Goal: Task Accomplishment & Management: Manage account settings

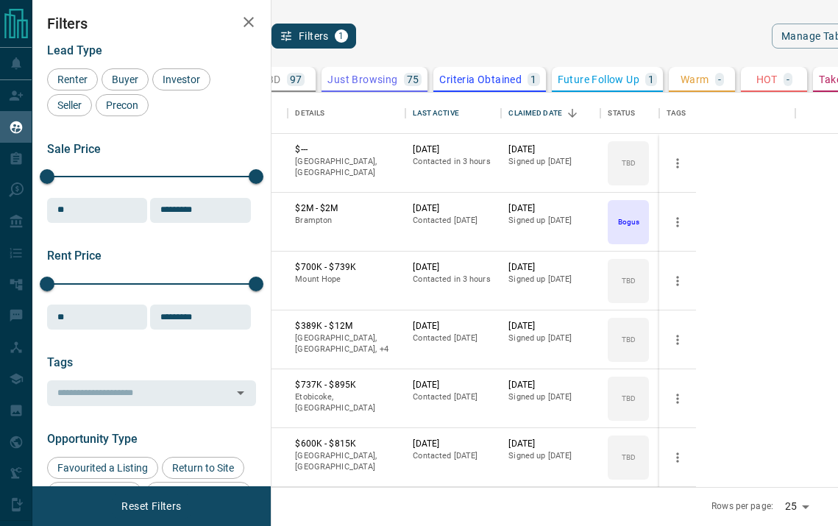
scroll to position [395, 548]
click at [476, 112] on icon "Sort" at bounding box center [469, 113] width 13 height 13
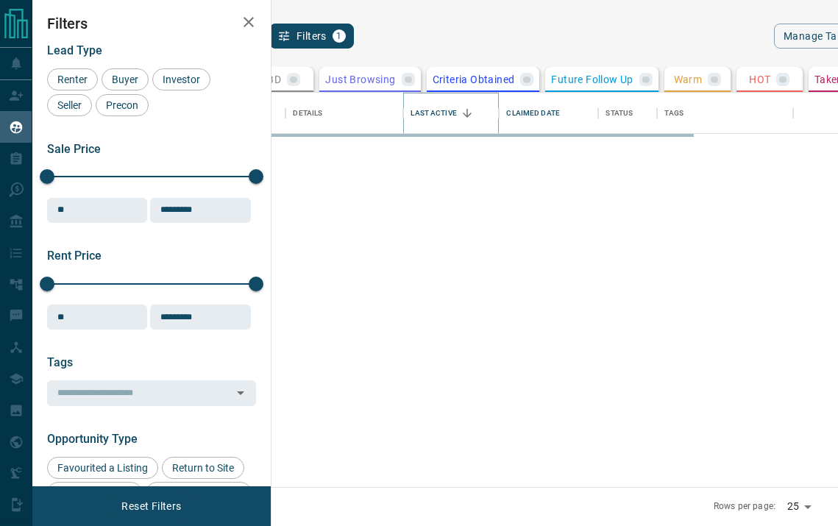
click at [474, 112] on icon "Sort" at bounding box center [467, 113] width 13 height 13
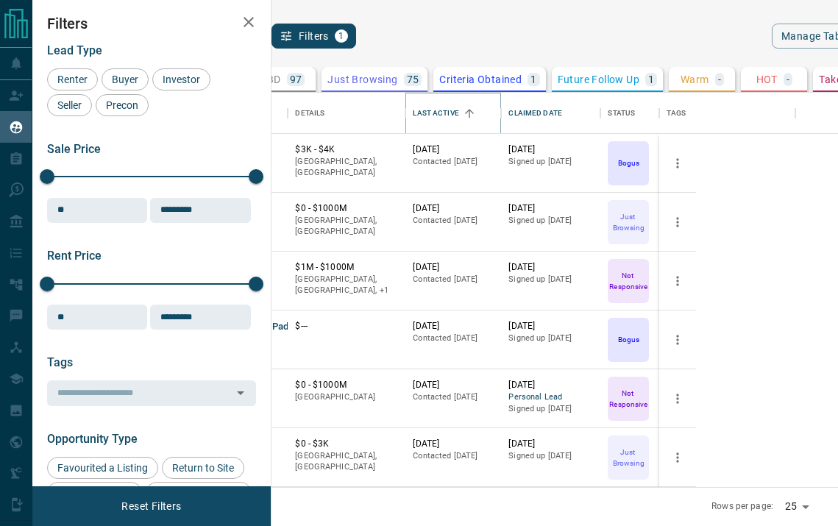
click at [474, 112] on icon "Sort" at bounding box center [469, 113] width 9 height 9
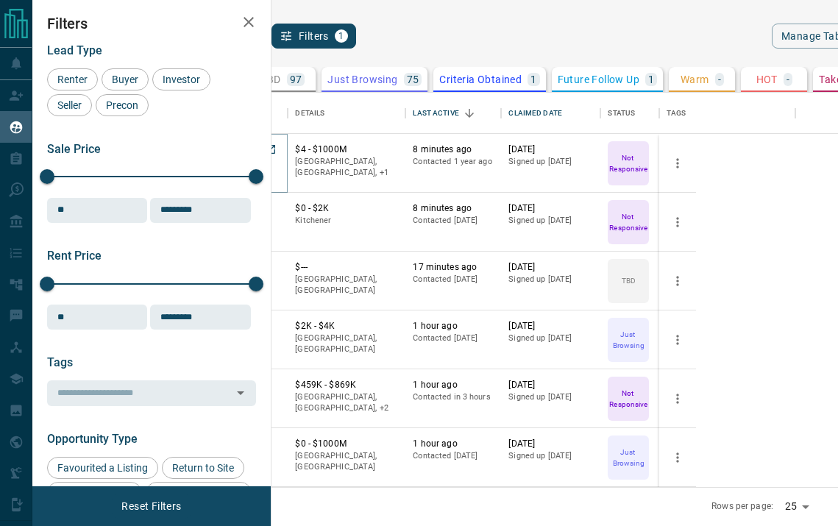
click at [269, 152] on button "[PERSON_NAME]" at bounding box center [230, 151] width 77 height 14
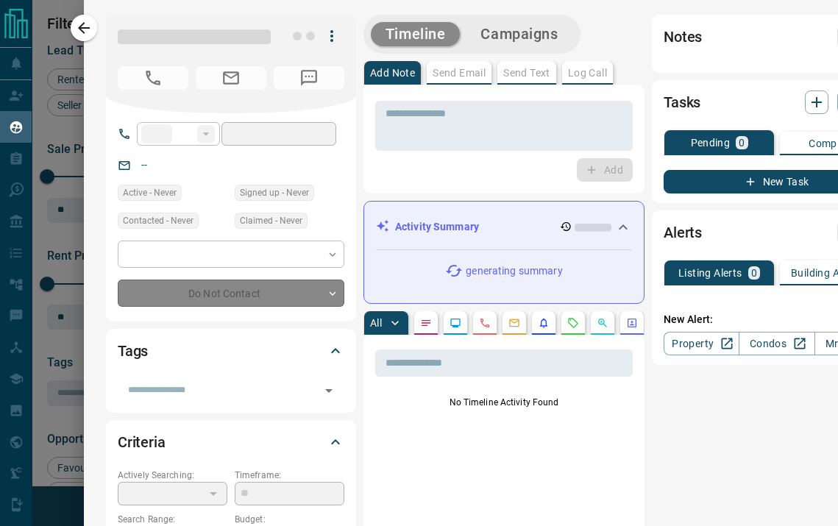
type input "**"
type input "**********"
type input "*"
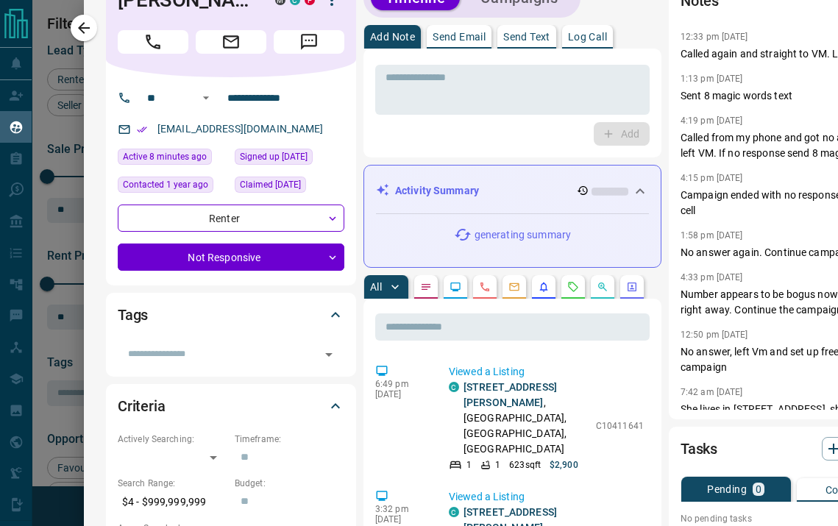
scroll to position [33, 0]
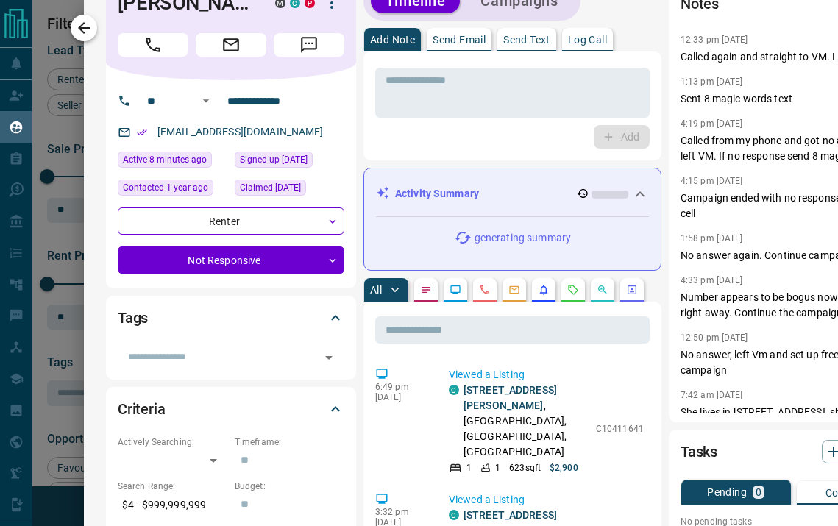
click at [77, 27] on icon "button" at bounding box center [84, 28] width 18 height 18
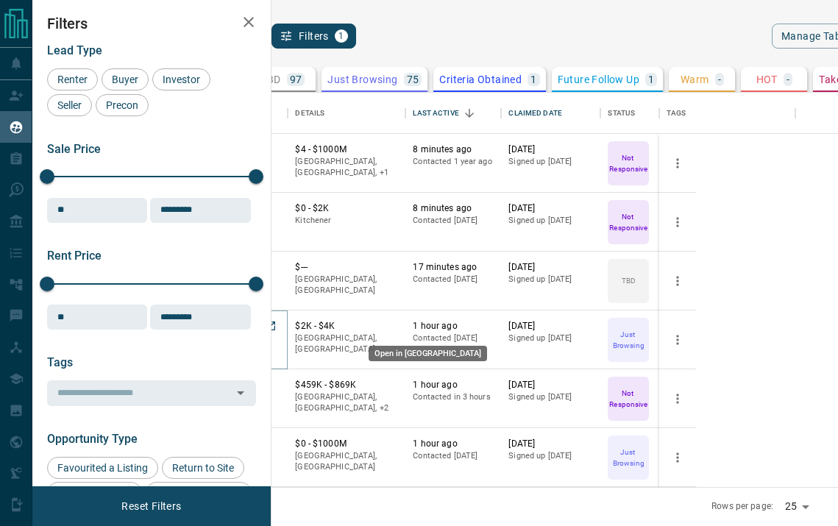
click at [277, 331] on icon "Open in New Tab" at bounding box center [271, 326] width 12 height 12
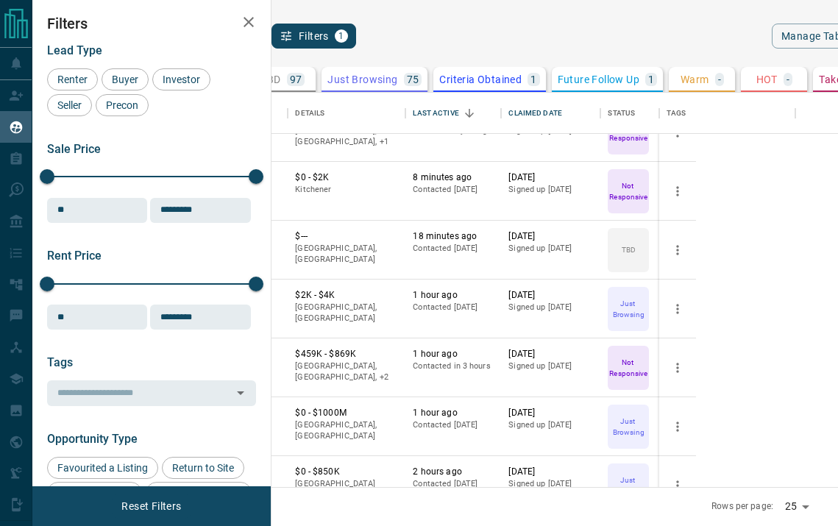
scroll to position [49, 0]
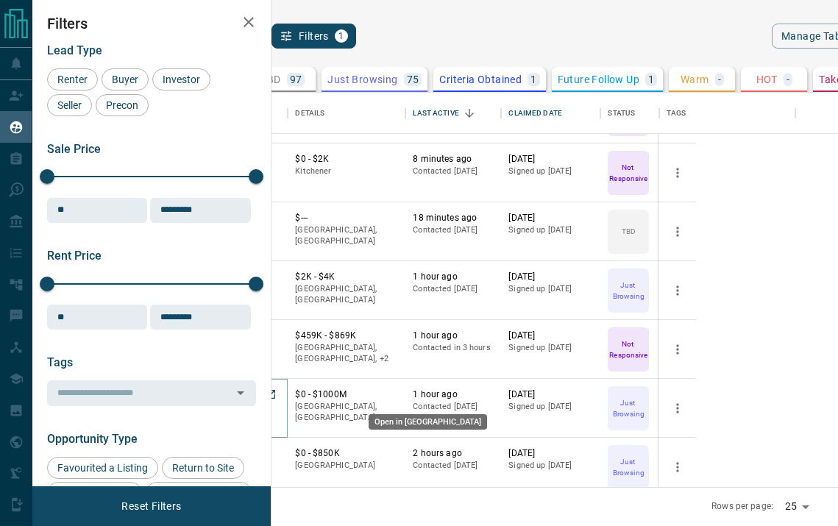
click at [277, 396] on icon "Open in New Tab" at bounding box center [271, 395] width 12 height 12
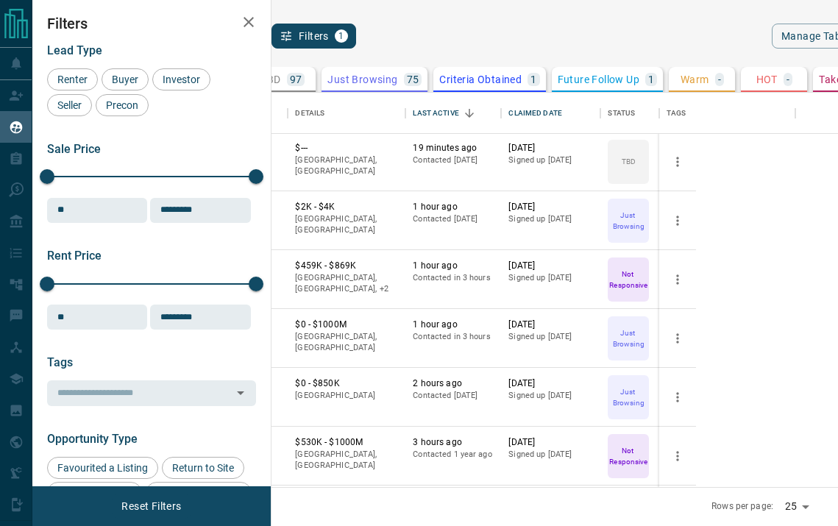
scroll to position [141, 0]
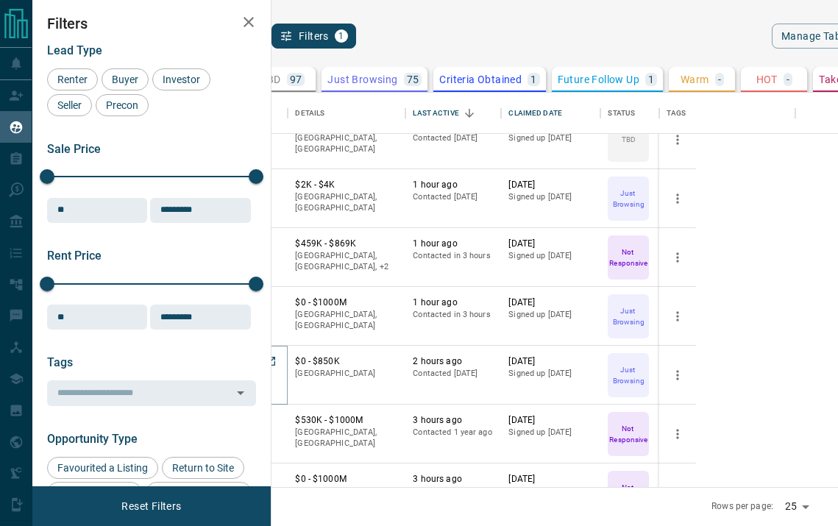
click at [269, 365] on button "[PERSON_NAME]" at bounding box center [230, 363] width 77 height 14
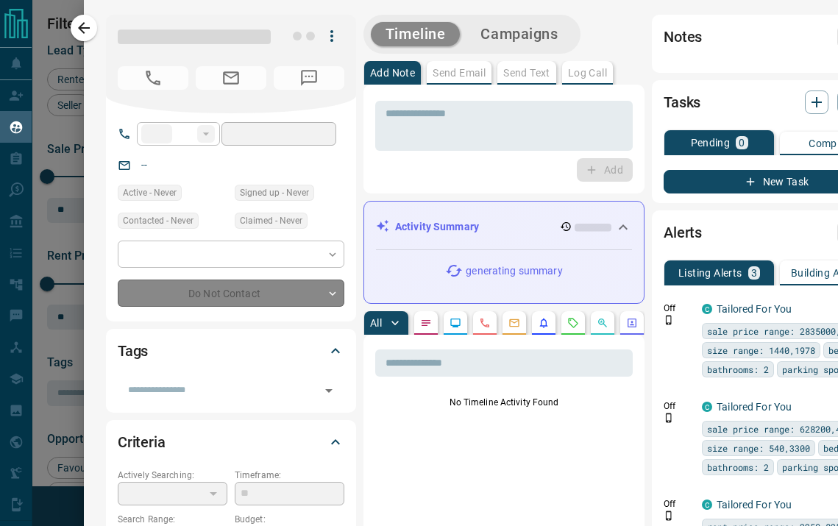
type input "**"
type input "**********"
type input "*"
type input "*********"
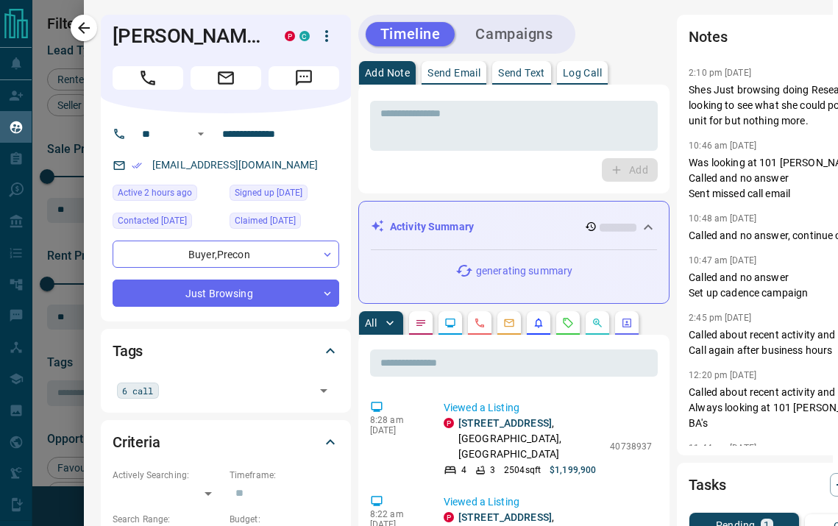
scroll to position [0, 0]
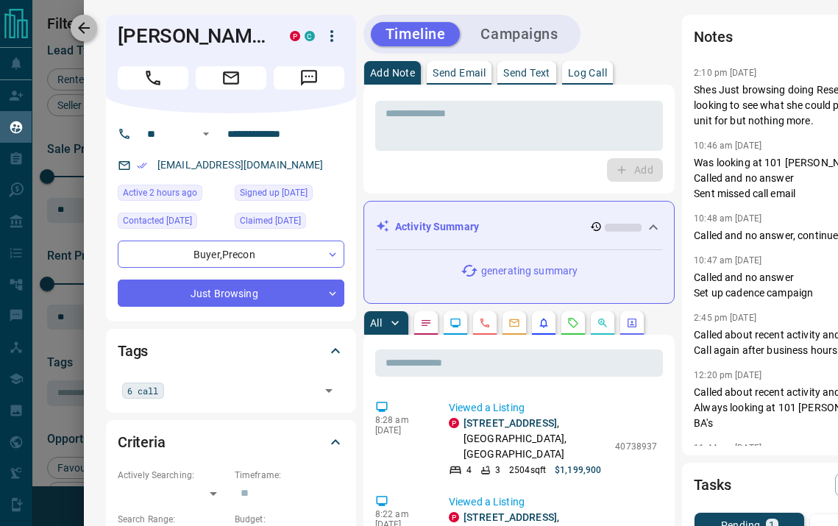
click at [76, 21] on icon "button" at bounding box center [84, 28] width 18 height 18
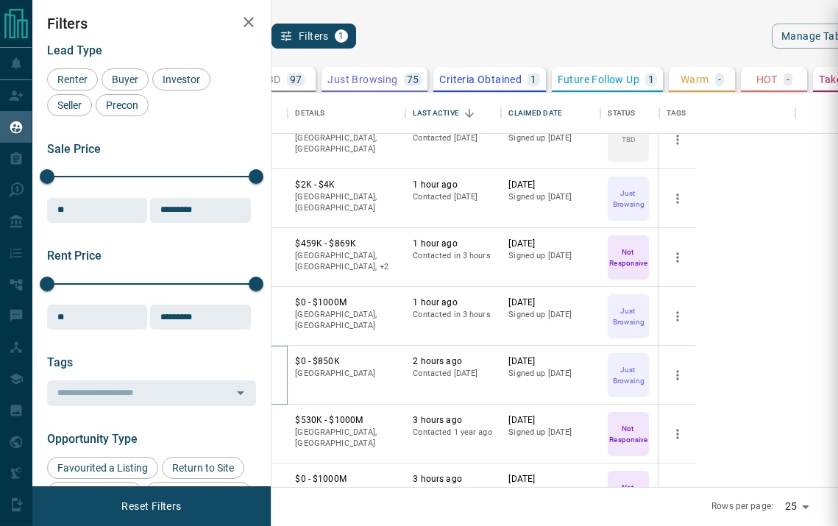
scroll to position [1, 0]
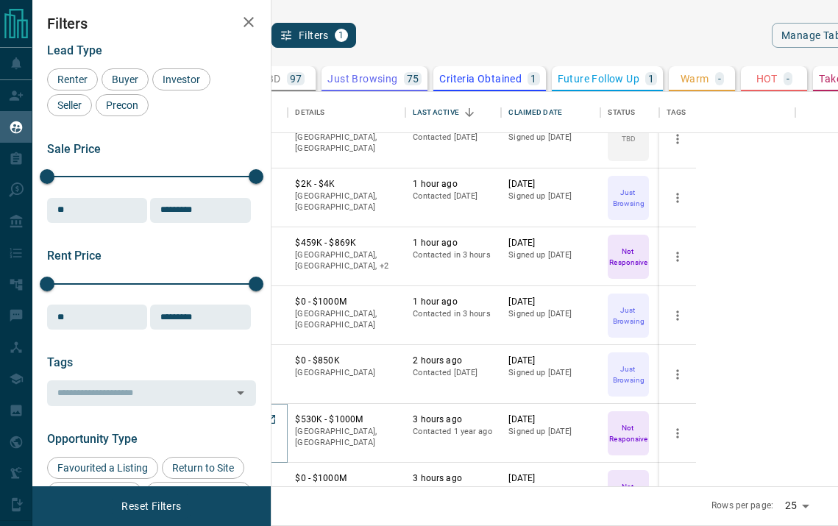
click at [269, 423] on button "[PERSON_NAME]" at bounding box center [230, 421] width 77 height 14
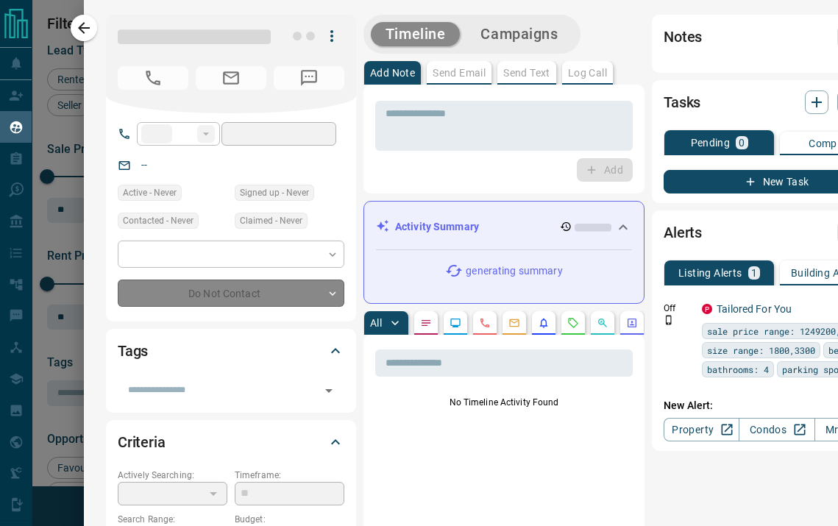
type input "**"
type input "**********"
type input "*"
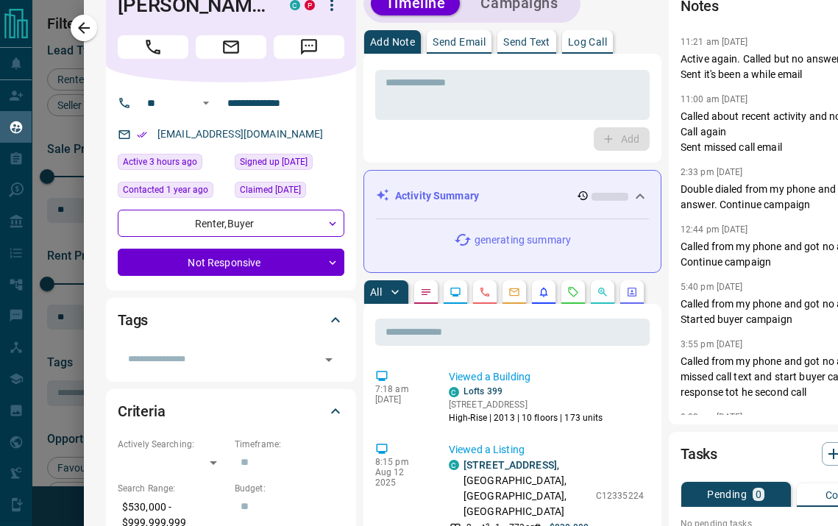
scroll to position [0, 0]
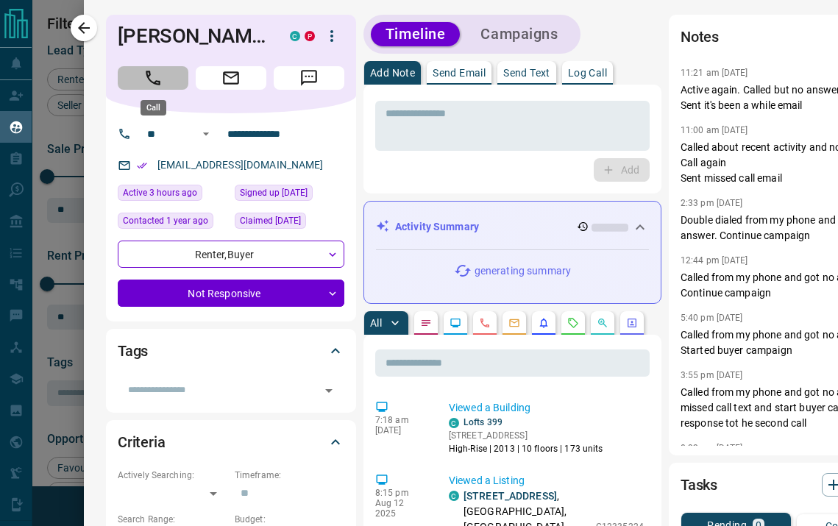
click at [165, 85] on button "Call" at bounding box center [153, 78] width 71 height 24
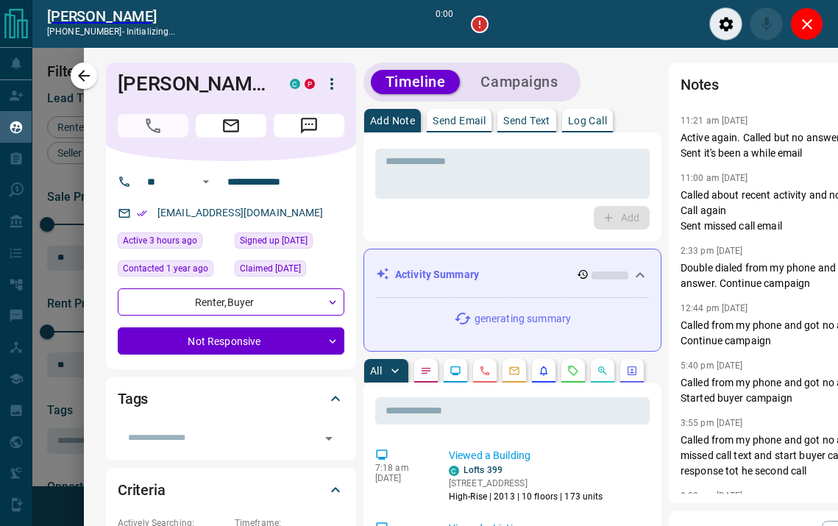
scroll to position [349, 548]
click at [174, 438] on input "text" at bounding box center [219, 438] width 194 height 16
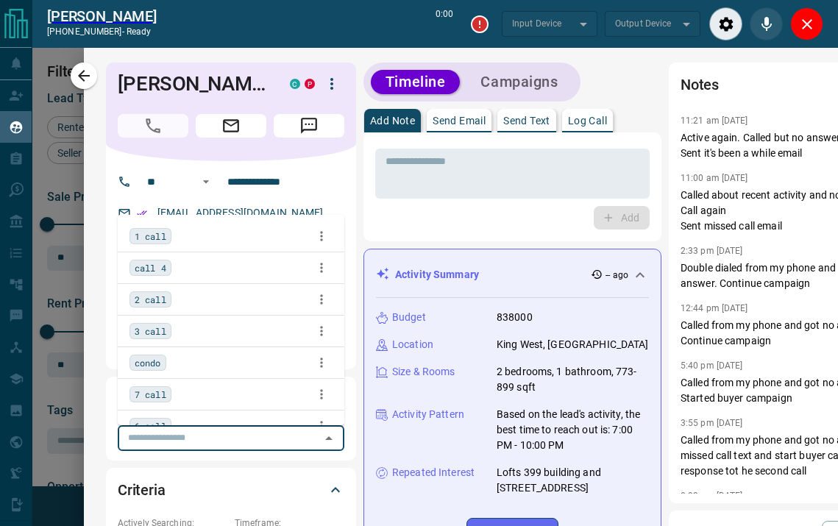
type input "*******"
type input "*"
type input "*******"
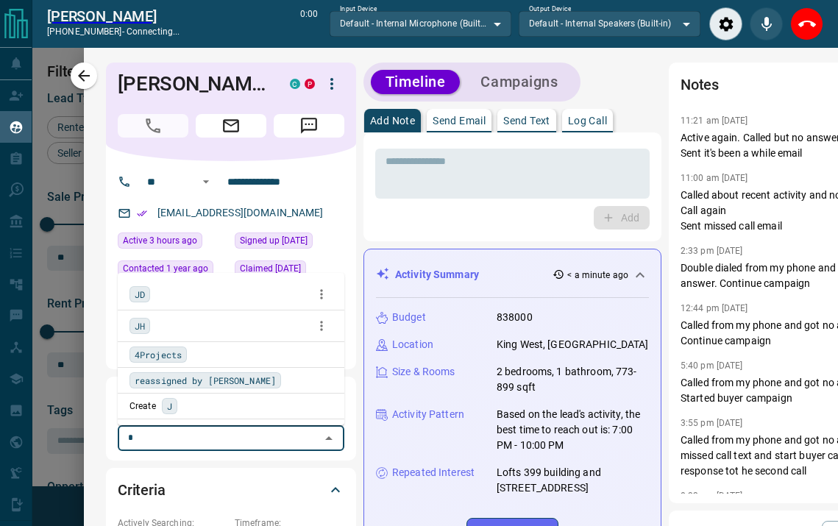
type input "**"
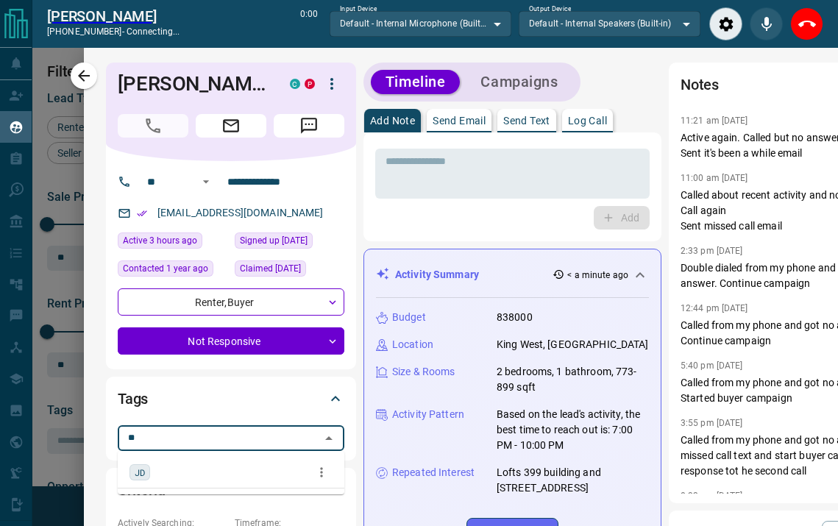
click at [139, 466] on span "JD" at bounding box center [140, 472] width 10 height 15
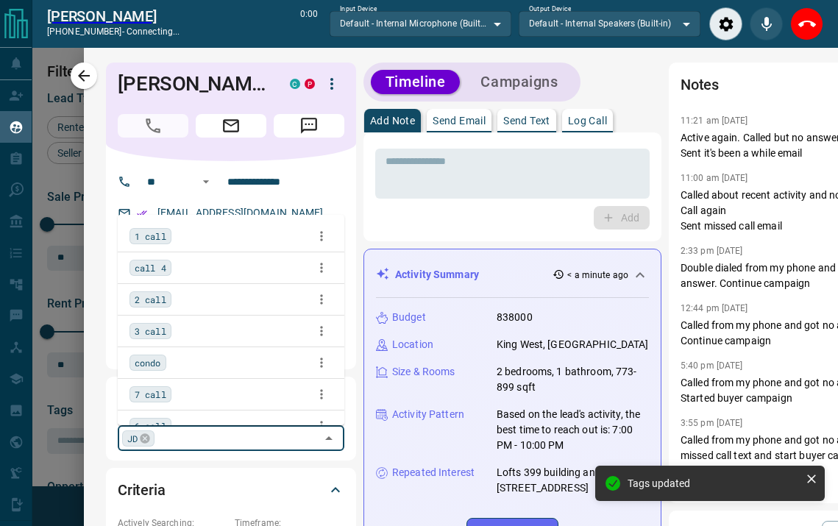
click at [158, 238] on span "1 call" at bounding box center [151, 236] width 32 height 15
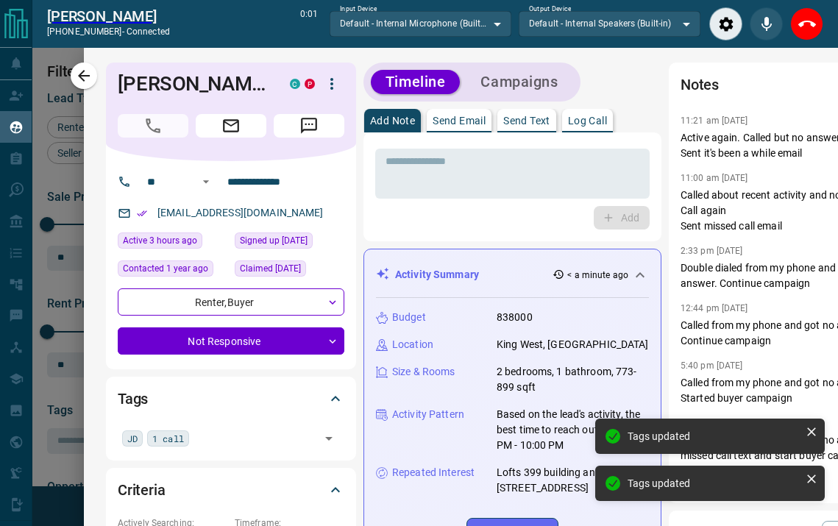
click at [353, 392] on div "Tags JD 1 call ​" at bounding box center [231, 418] width 250 height 83
click at [597, 119] on p "Log Call" at bounding box center [587, 121] width 39 height 10
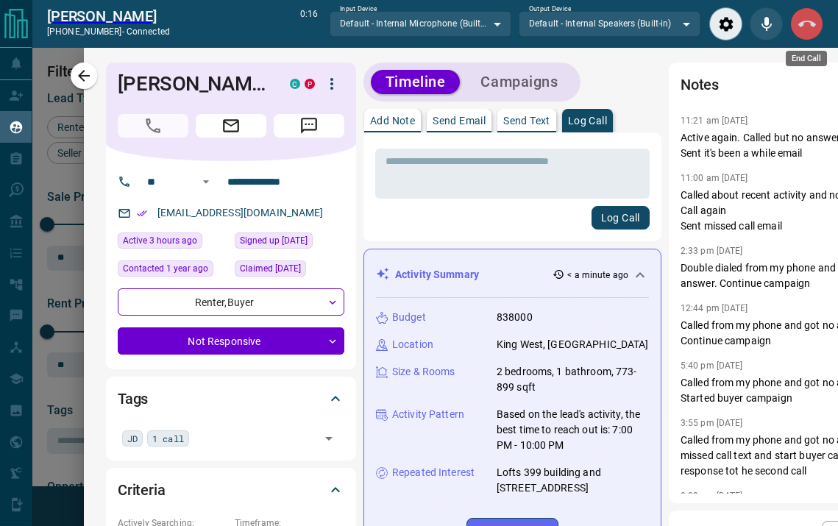
click at [812, 25] on icon "End Call" at bounding box center [808, 24] width 18 height 7
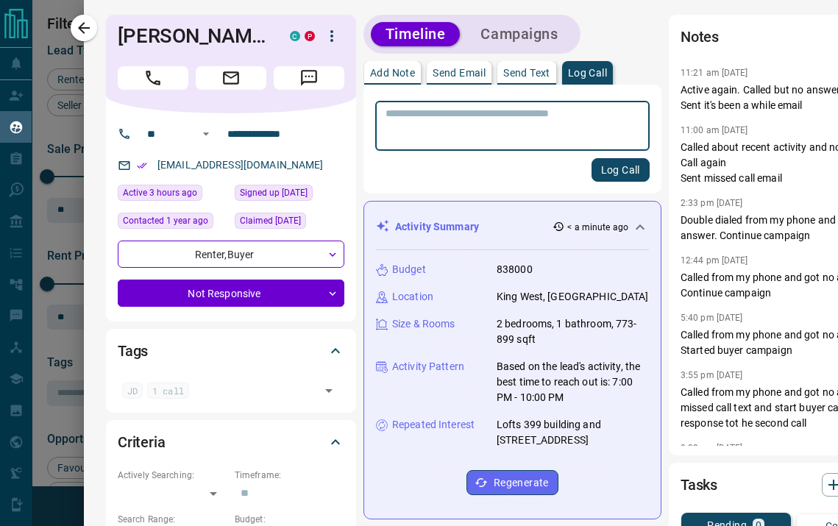
scroll to position [395, 548]
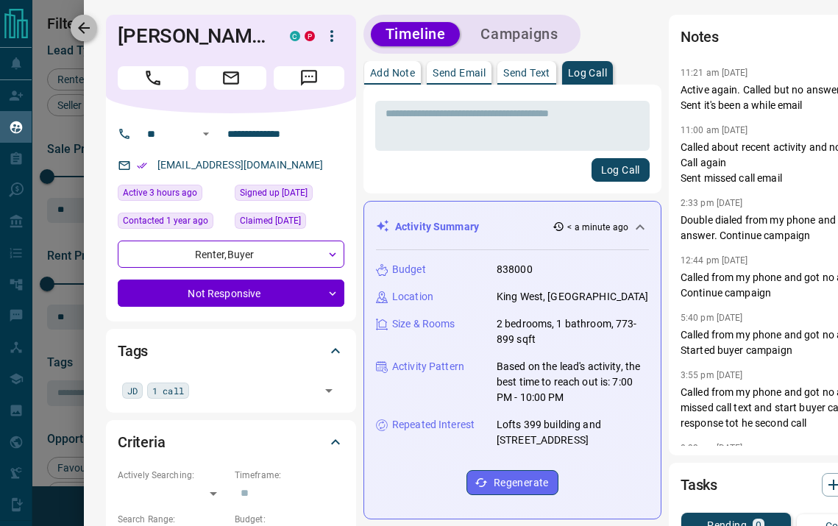
click at [82, 28] on icon "button" at bounding box center [84, 28] width 12 height 12
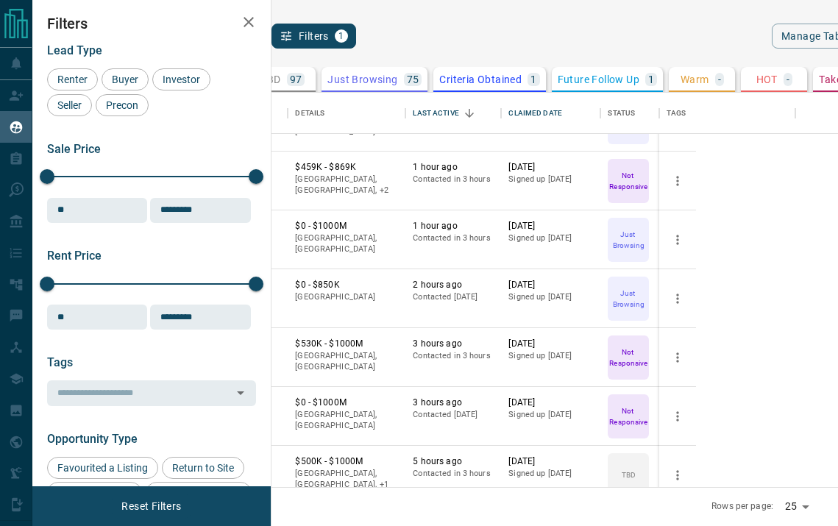
scroll to position [272, 0]
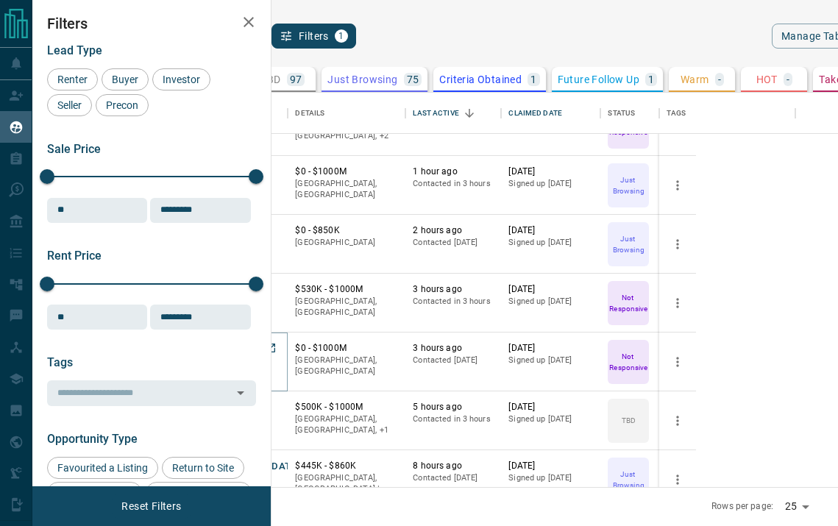
click at [269, 344] on button "[PERSON_NAME]" at bounding box center [230, 349] width 77 height 14
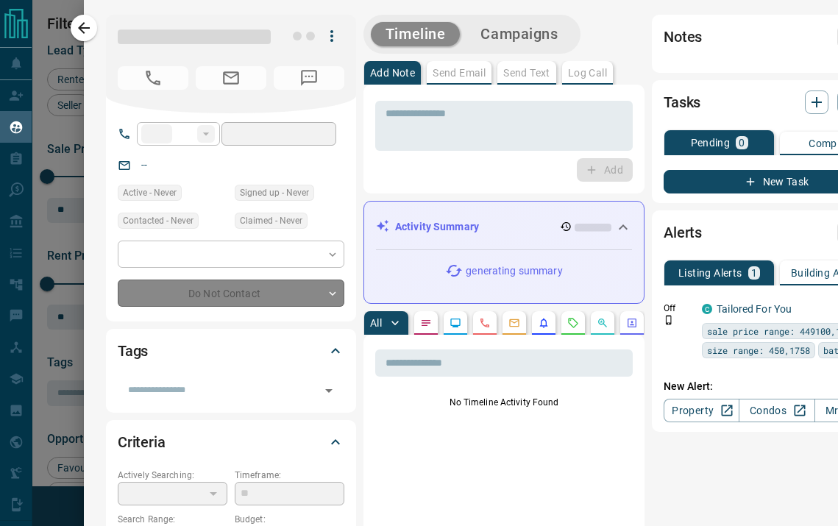
type input "**"
type input "**********"
type input "*"
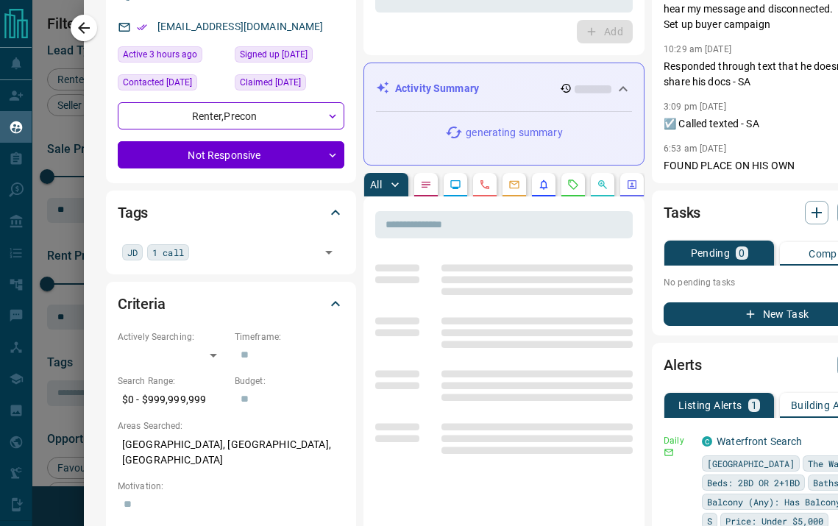
scroll to position [192, 0]
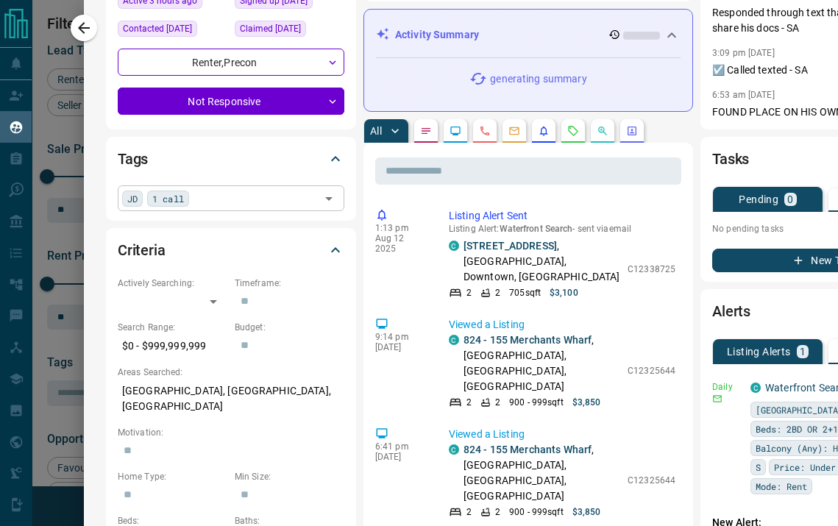
click at [236, 205] on input "text" at bounding box center [255, 198] width 122 height 16
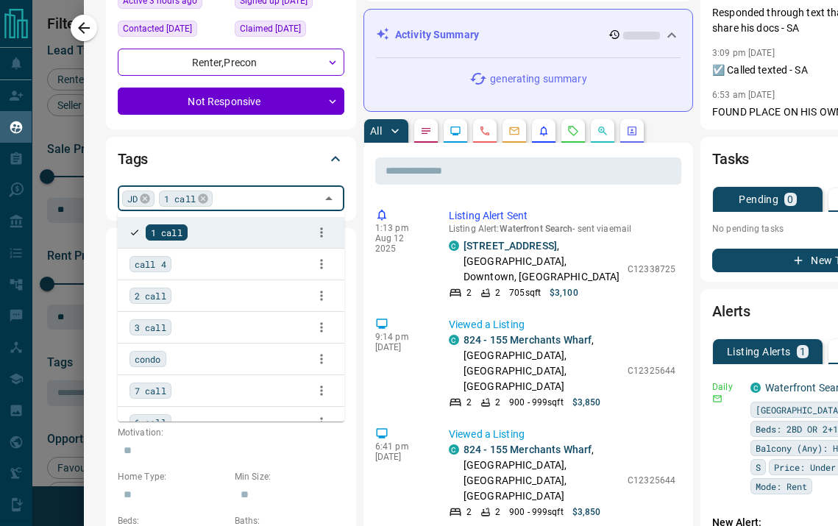
type input "*"
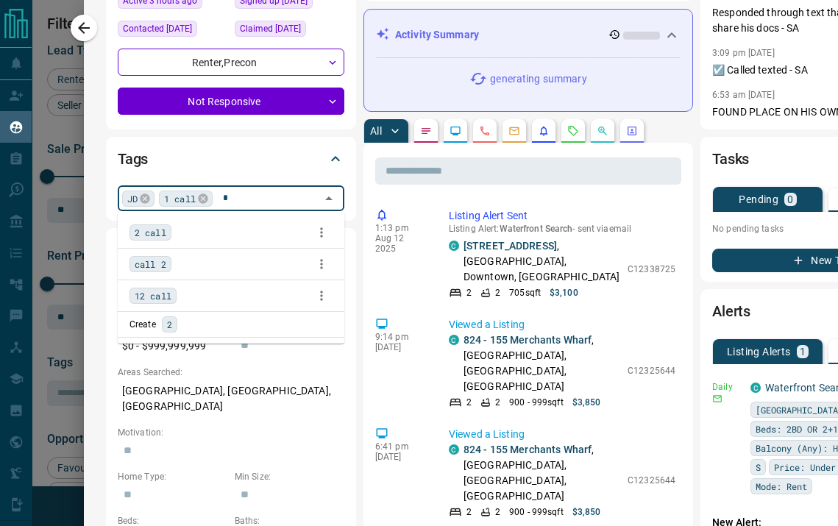
click at [156, 228] on span "2 call" at bounding box center [151, 232] width 32 height 15
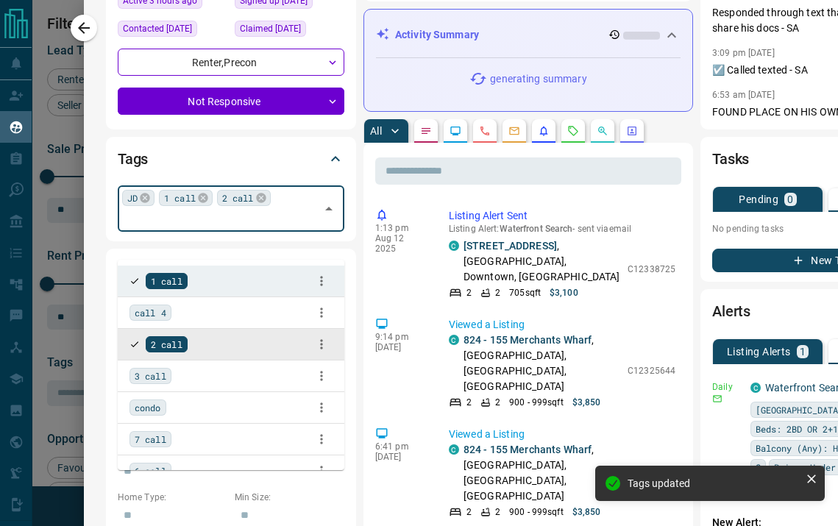
scroll to position [0, 0]
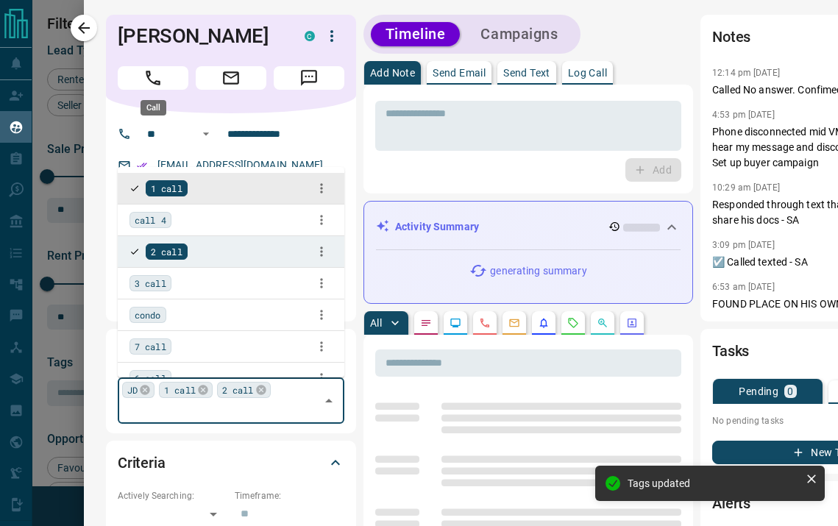
click at [134, 79] on button "Call" at bounding box center [153, 78] width 71 height 24
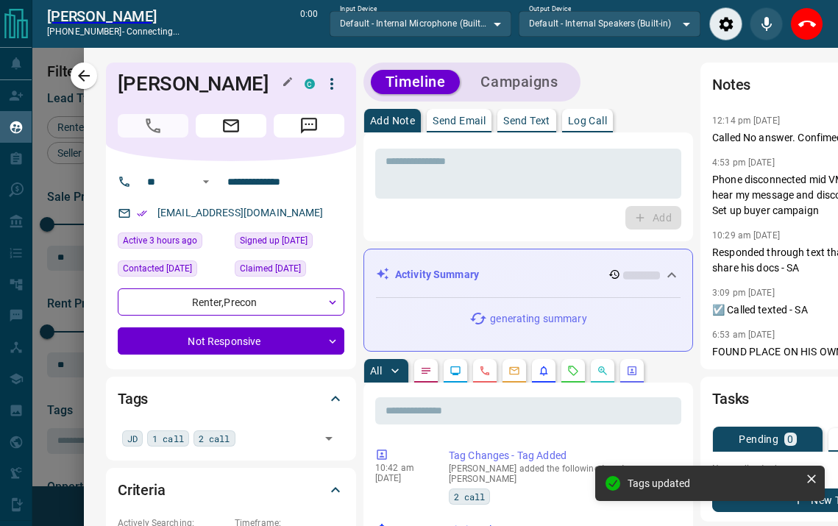
scroll to position [349, 548]
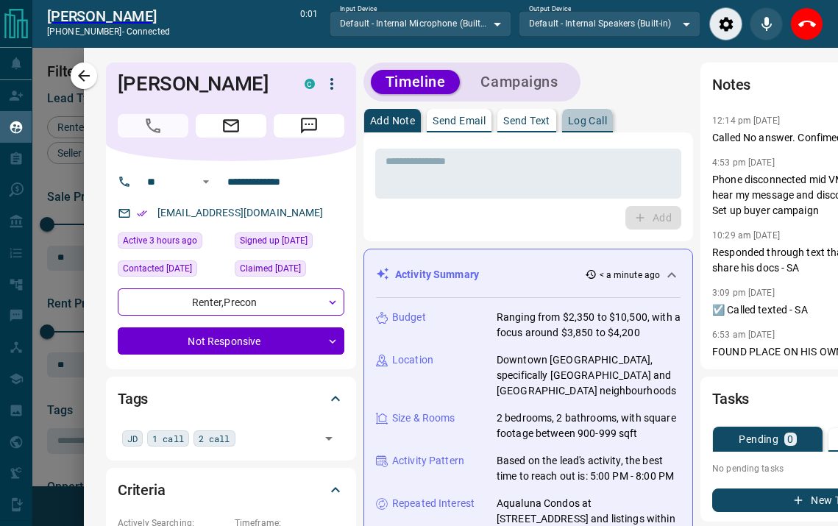
click at [584, 125] on p "Log Call" at bounding box center [587, 121] width 39 height 10
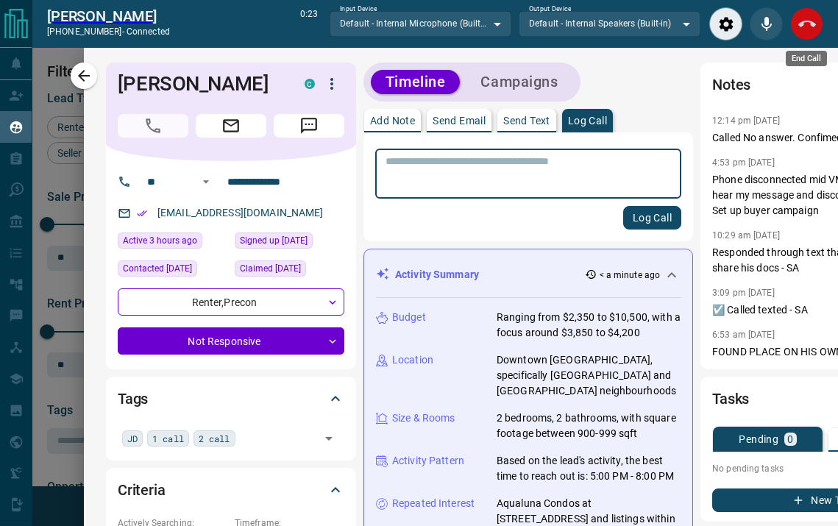
click at [794, 23] on button "End Call" at bounding box center [807, 23] width 33 height 33
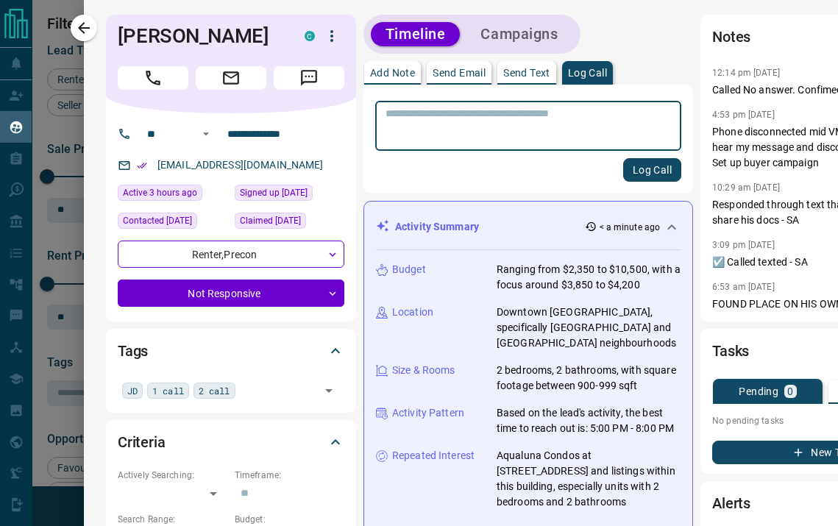
scroll to position [395, 548]
click at [534, 126] on textarea at bounding box center [529, 126] width 286 height 38
type textarea "****"
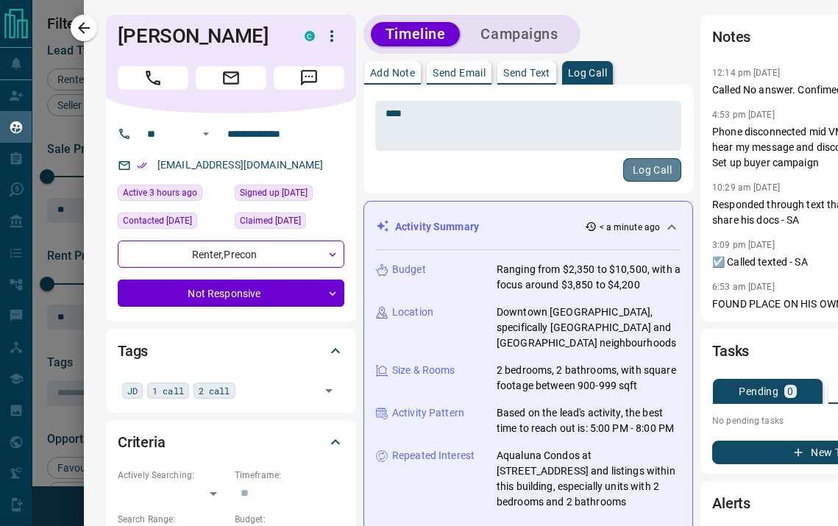
click at [623, 171] on button "Log Call" at bounding box center [652, 170] width 58 height 24
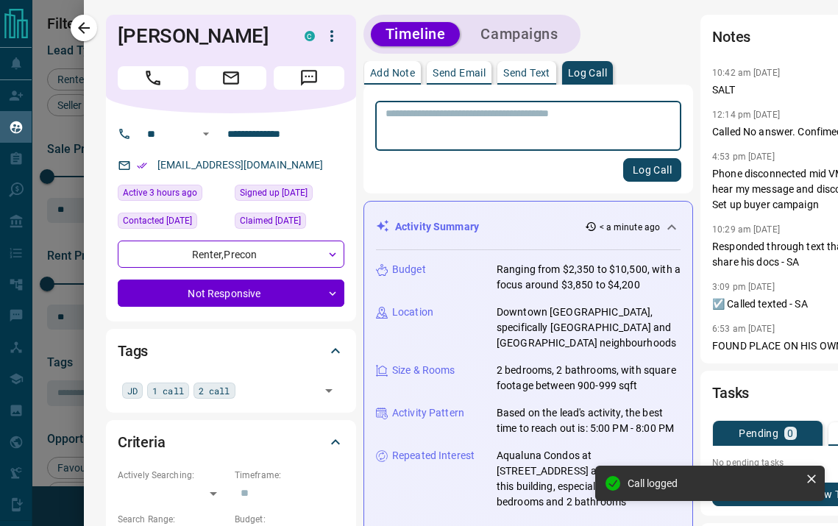
scroll to position [107, 0]
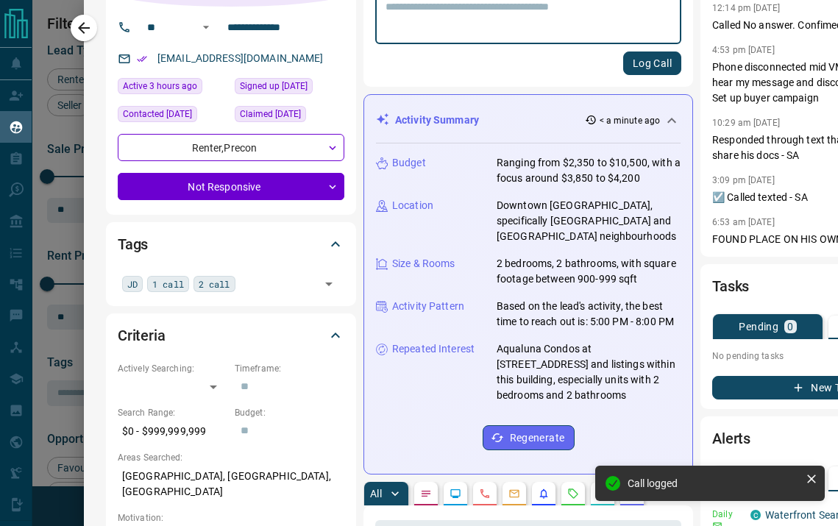
click at [718, 389] on button "New Task" at bounding box center [826, 388] width 227 height 24
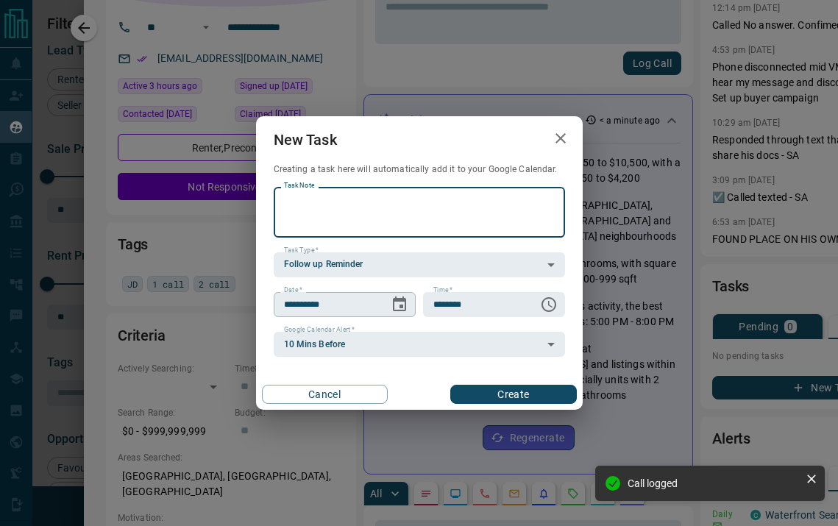
click at [406, 297] on icon "Choose date, selected date is Aug 14, 2025" at bounding box center [400, 305] width 18 height 18
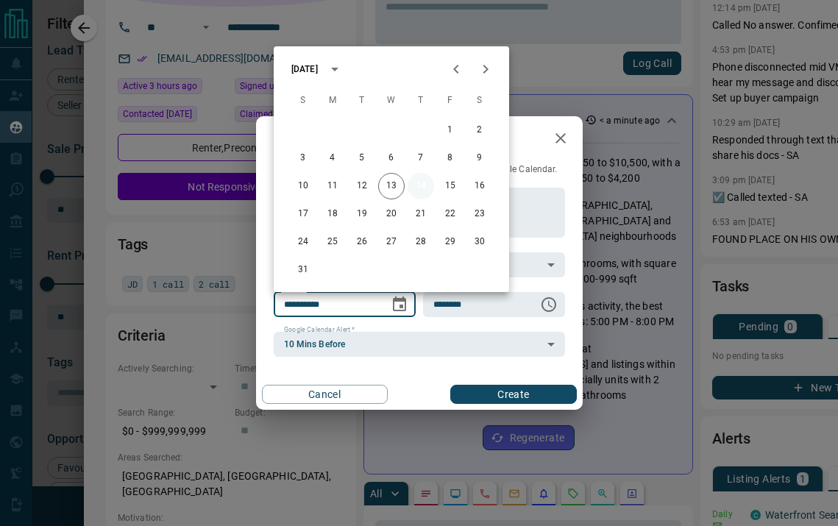
click at [419, 191] on button "14" at bounding box center [421, 186] width 26 height 26
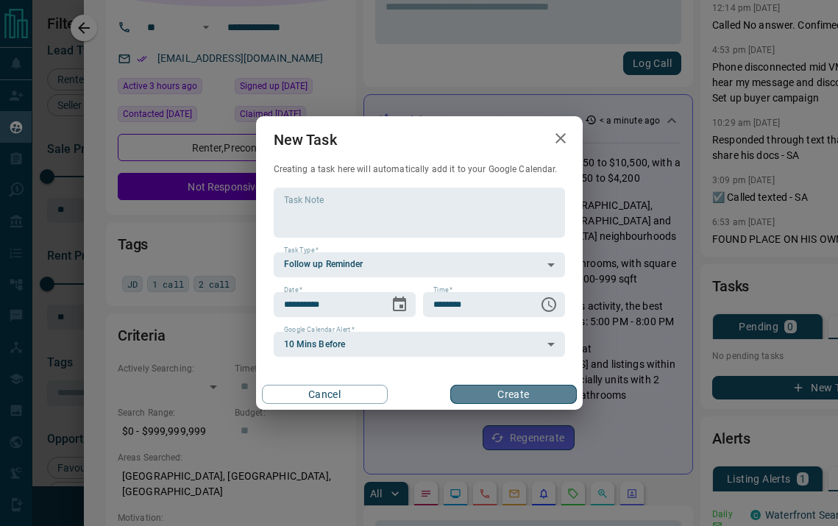
click at [490, 389] on button "Create" at bounding box center [513, 394] width 126 height 19
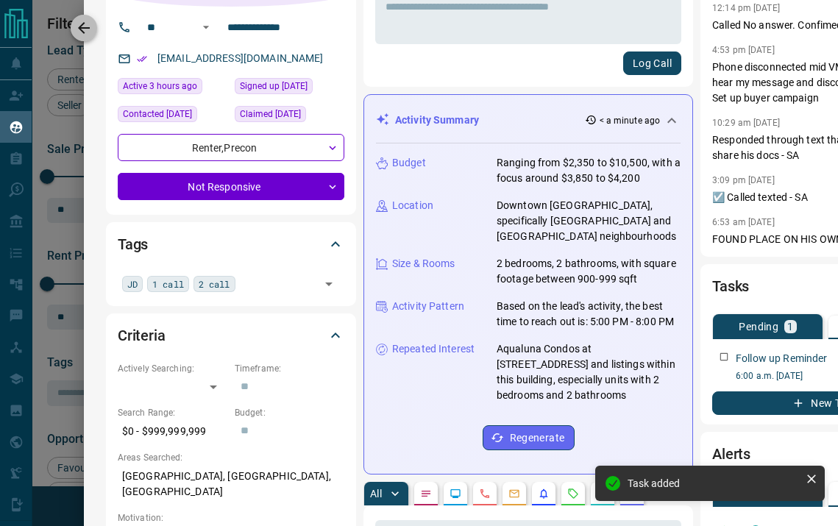
click at [85, 19] on icon "button" at bounding box center [84, 28] width 18 height 18
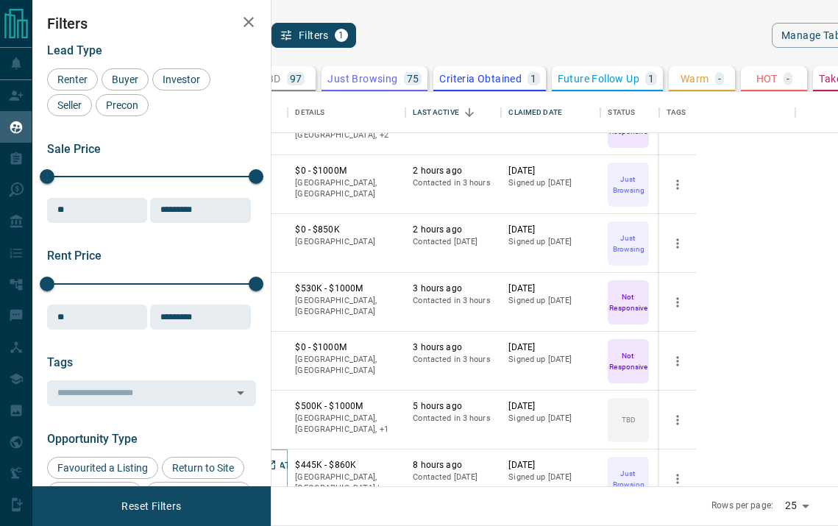
click at [330, 465] on button "[DEMOGRAPHIC_DATA] Hoklo" at bounding box center [261, 466] width 138 height 14
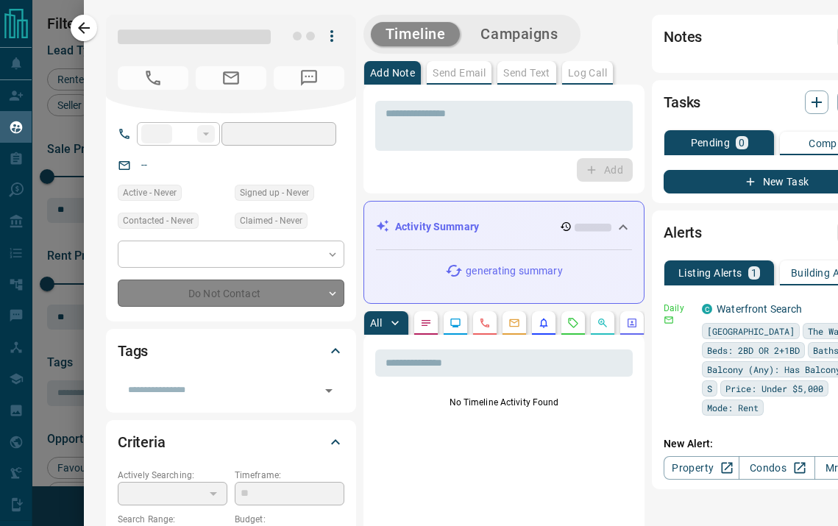
type input "**"
type input "**********"
type input "*"
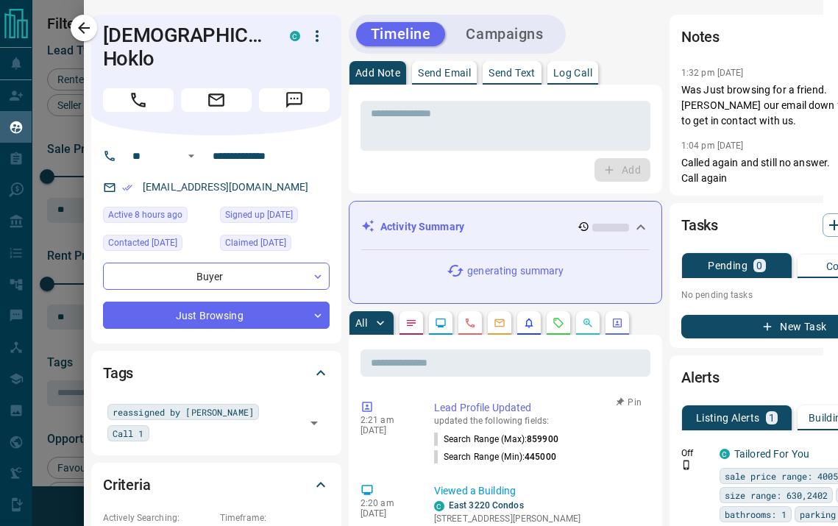
scroll to position [0, 0]
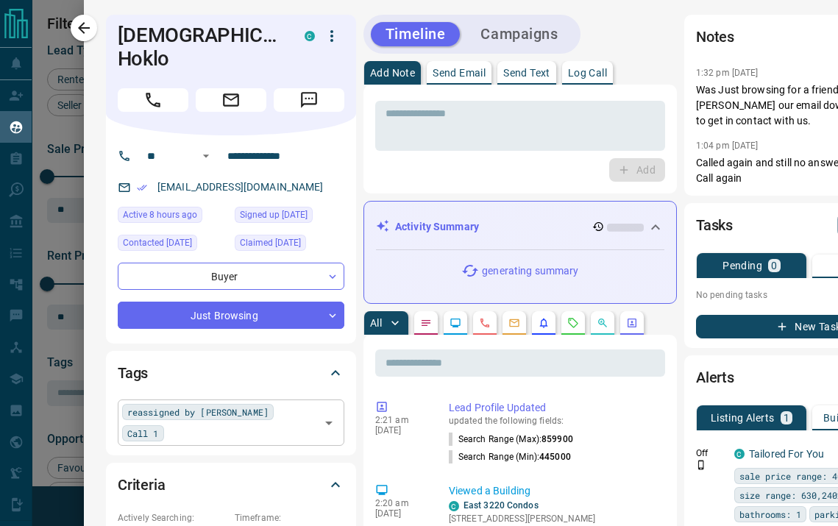
click at [297, 401] on div "reassigned by [PERSON_NAME] 1 ​" at bounding box center [231, 423] width 227 height 46
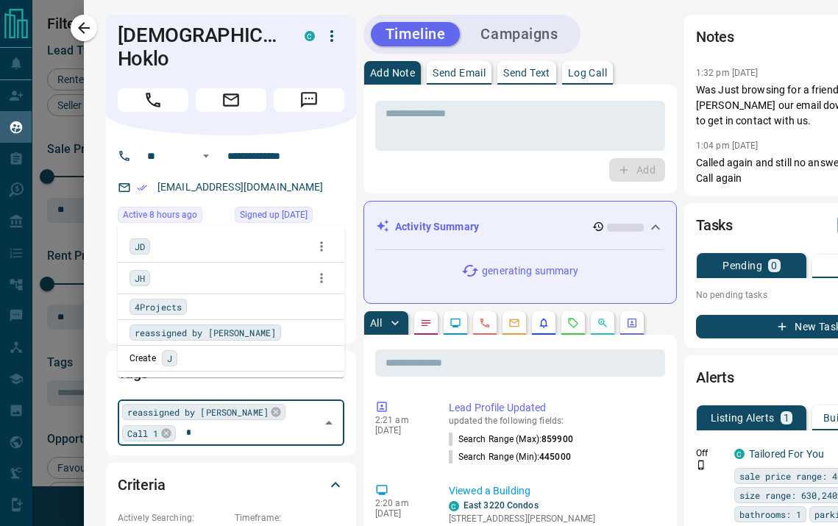
type input "**"
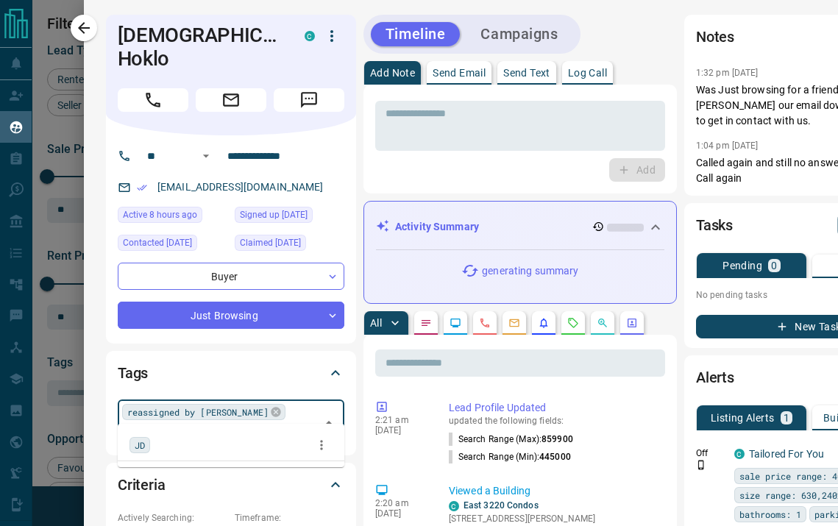
click at [145, 446] on div "JD" at bounding box center [140, 445] width 21 height 16
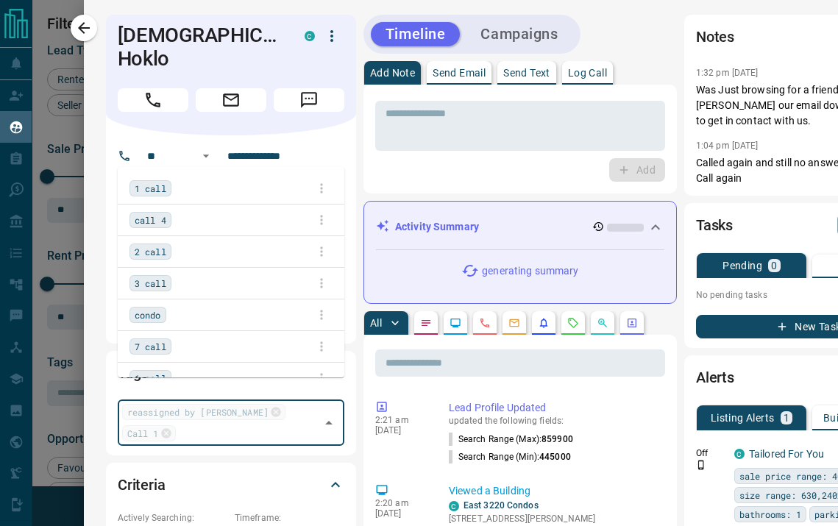
scroll to position [1717, 0]
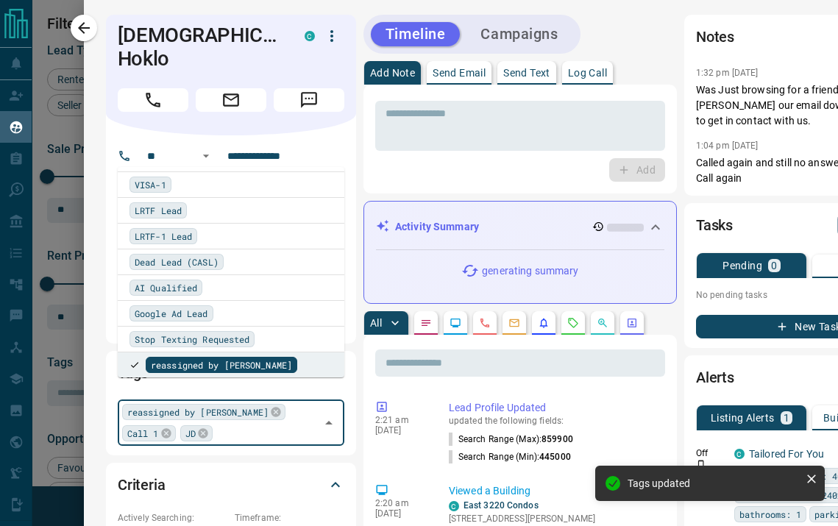
type input "*"
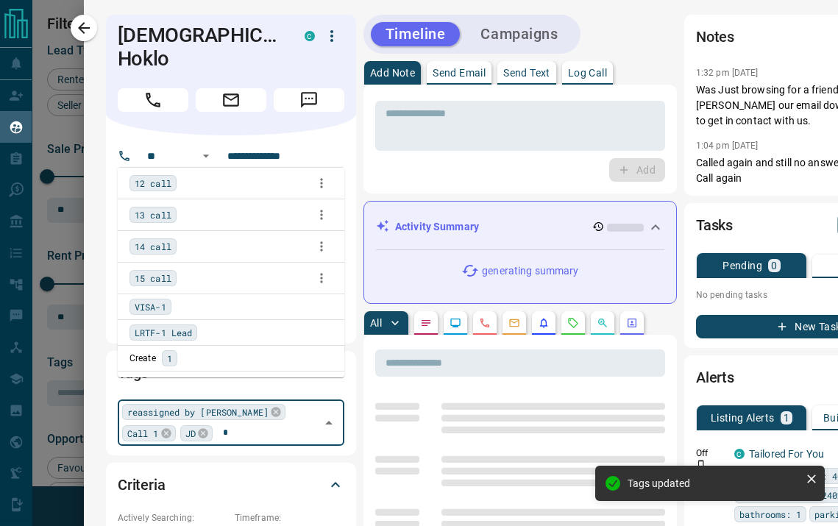
scroll to position [6, 0]
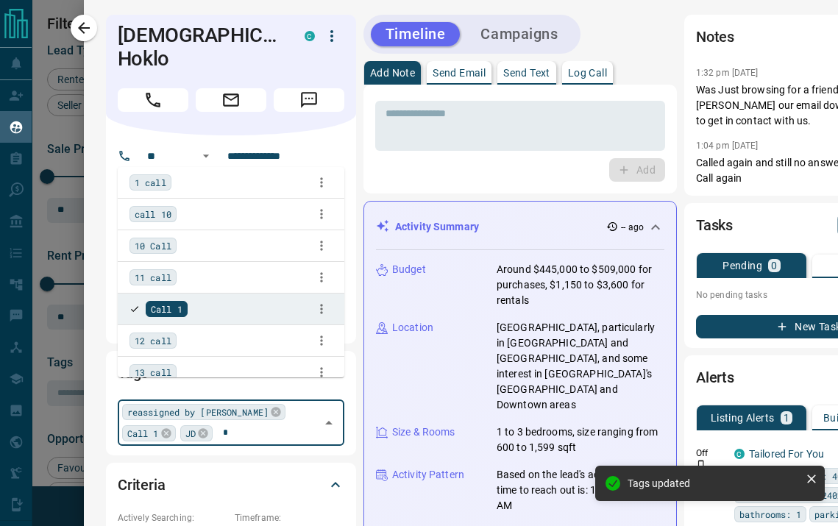
click at [145, 176] on span "1 call" at bounding box center [151, 182] width 32 height 15
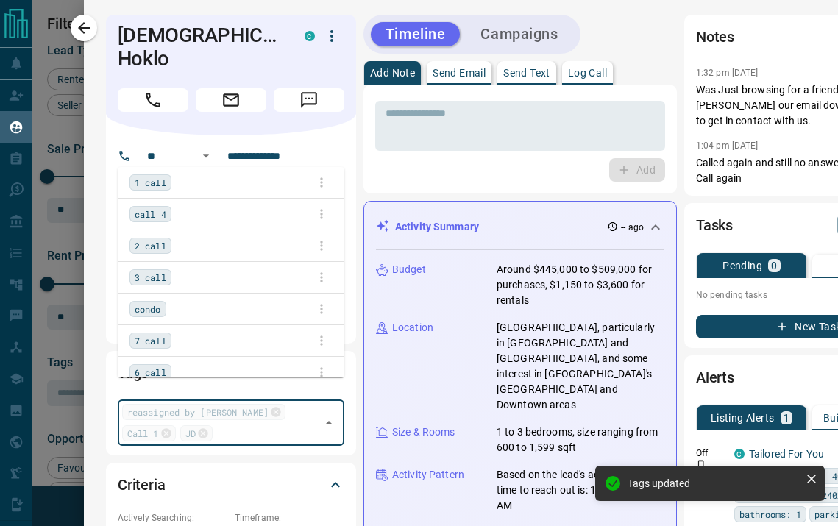
scroll to position [1717, 0]
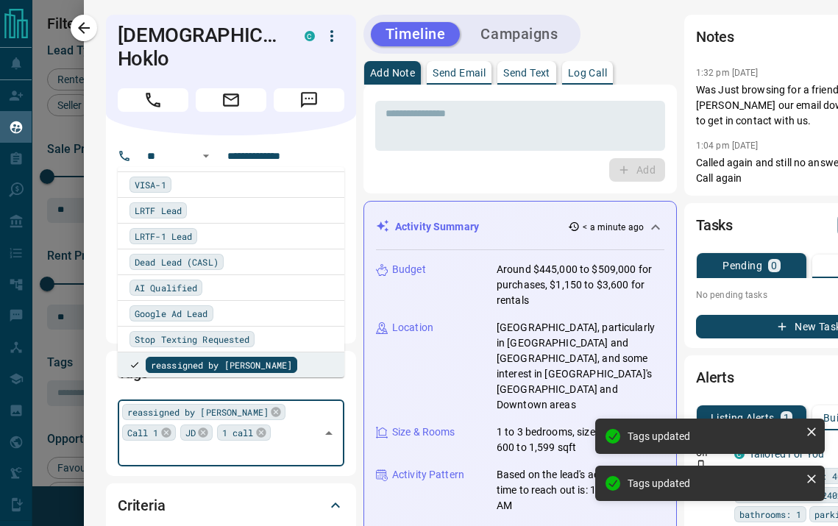
click at [349, 166] on div "**********" at bounding box center [231, 239] width 250 height 208
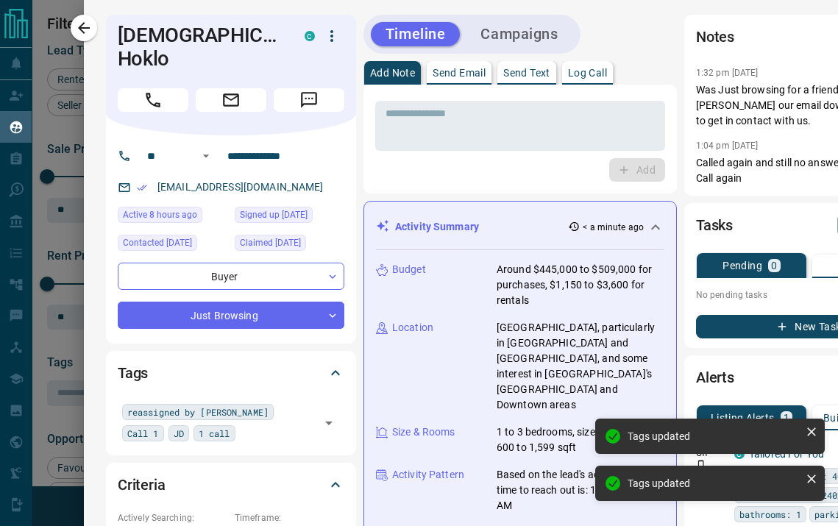
click at [150, 91] on icon "Call" at bounding box center [153, 100] width 19 height 19
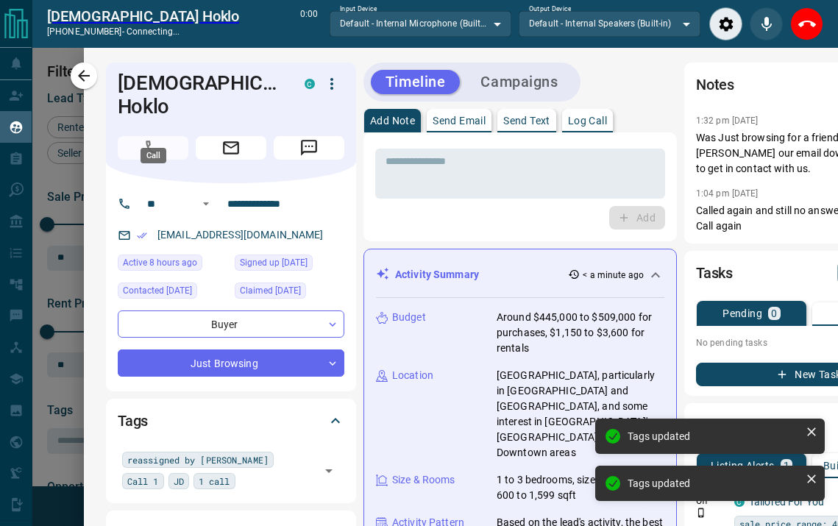
click at [591, 75] on div "Timeline Campaigns" at bounding box center [521, 82] width 314 height 39
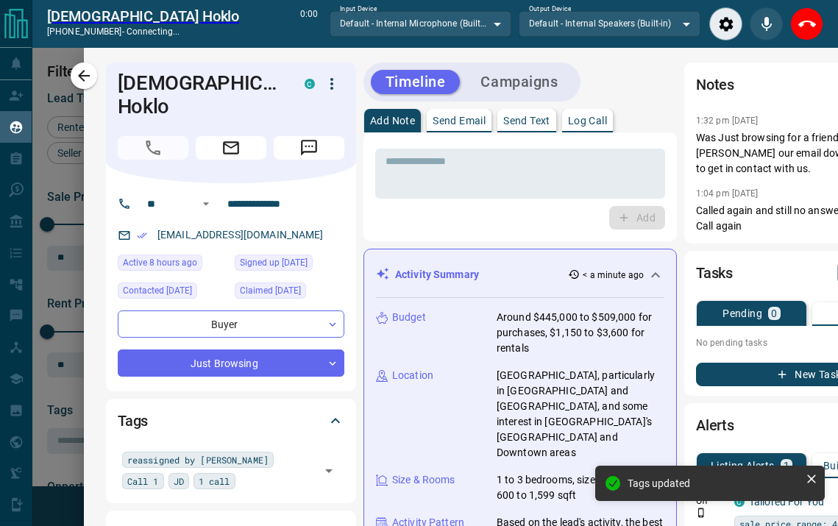
scroll to position [349, 548]
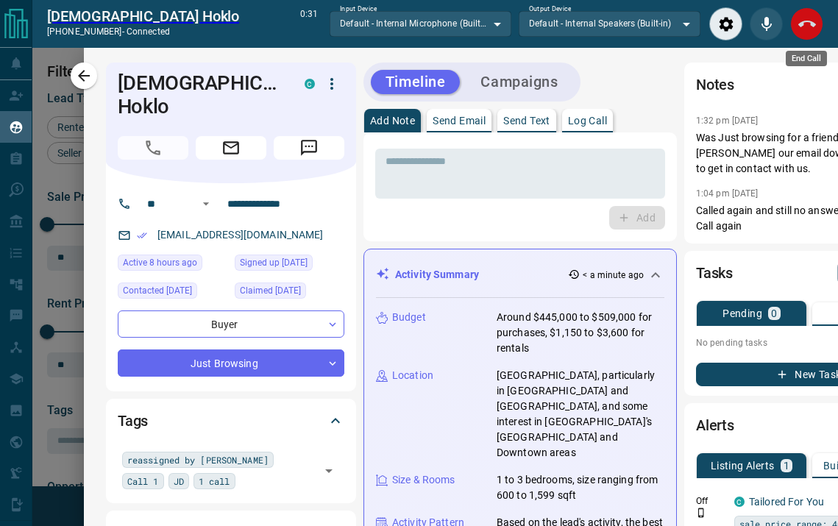
click at [813, 29] on icon "End Call" at bounding box center [808, 24] width 18 height 18
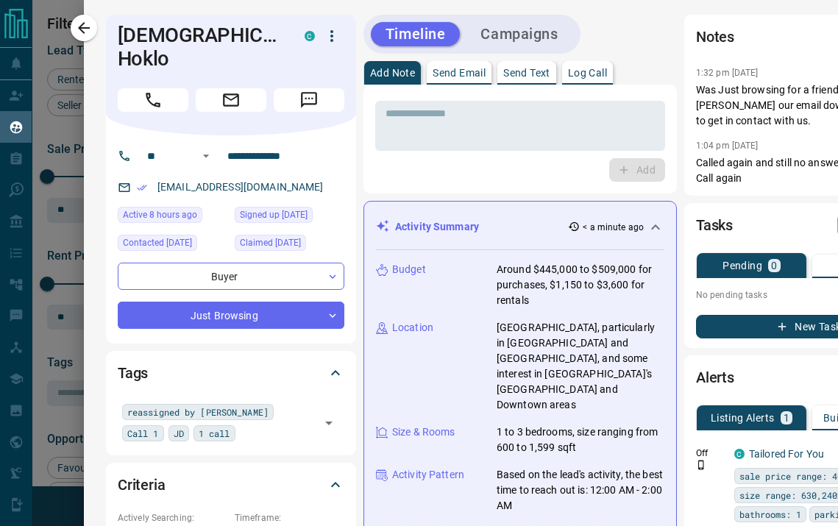
scroll to position [13, 0]
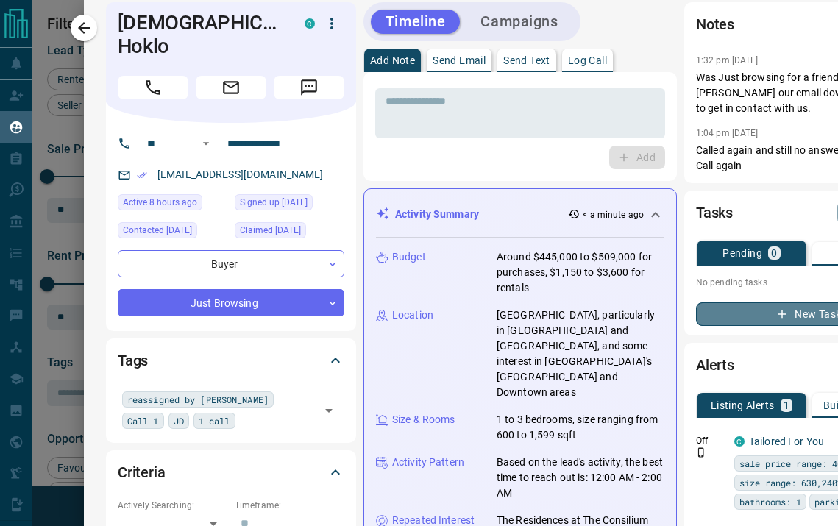
click at [744, 304] on button "New Task" at bounding box center [809, 315] width 227 height 24
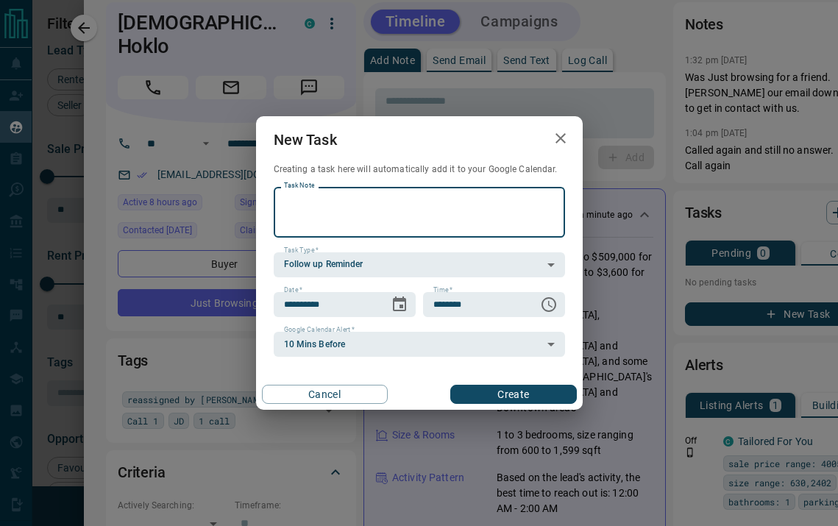
click at [498, 402] on button "Create" at bounding box center [513, 394] width 126 height 19
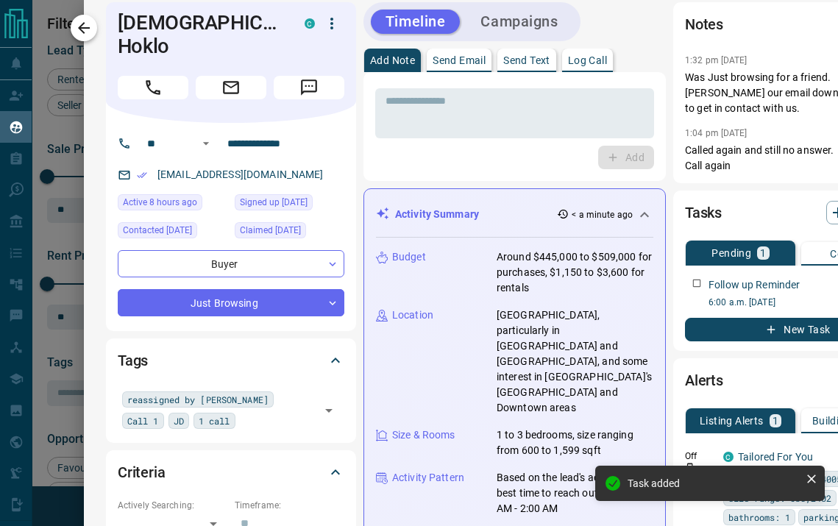
click at [88, 19] on icon "button" at bounding box center [84, 28] width 18 height 18
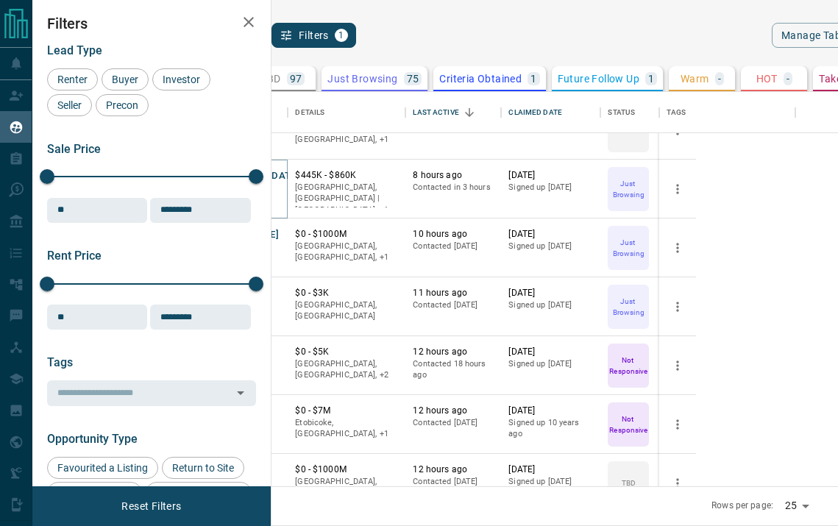
scroll to position [580, 0]
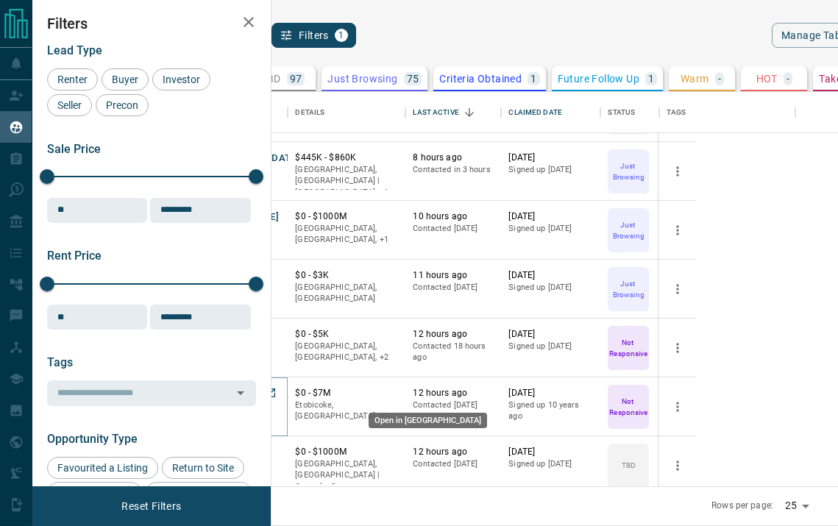
click at [277, 393] on icon "Open in New Tab" at bounding box center [271, 393] width 12 height 12
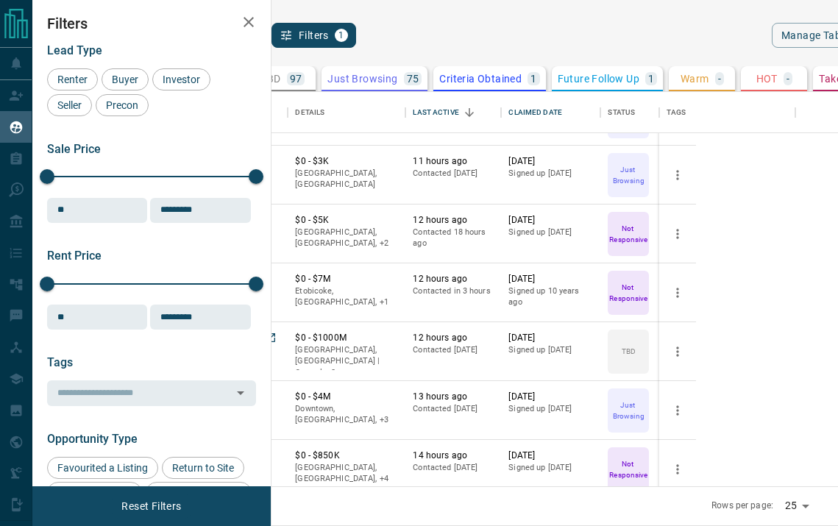
scroll to position [714, 0]
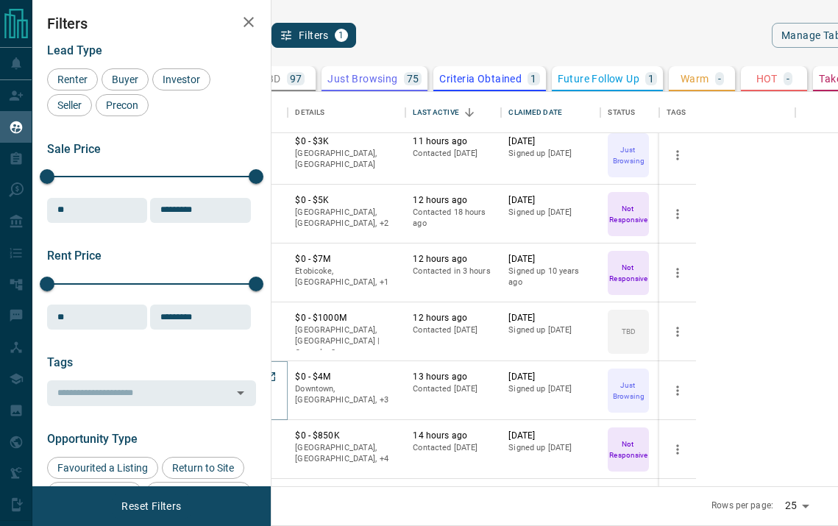
click at [269, 379] on button "[PERSON_NAME]" at bounding box center [230, 378] width 77 height 14
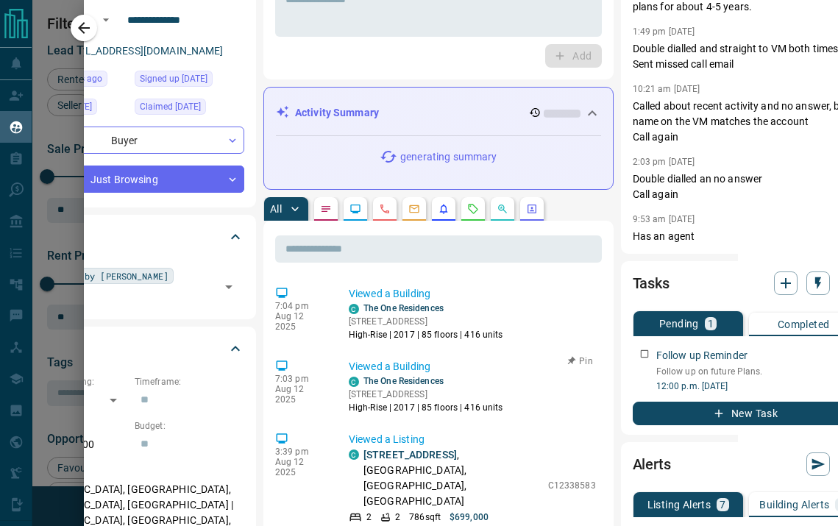
scroll to position [0, 100]
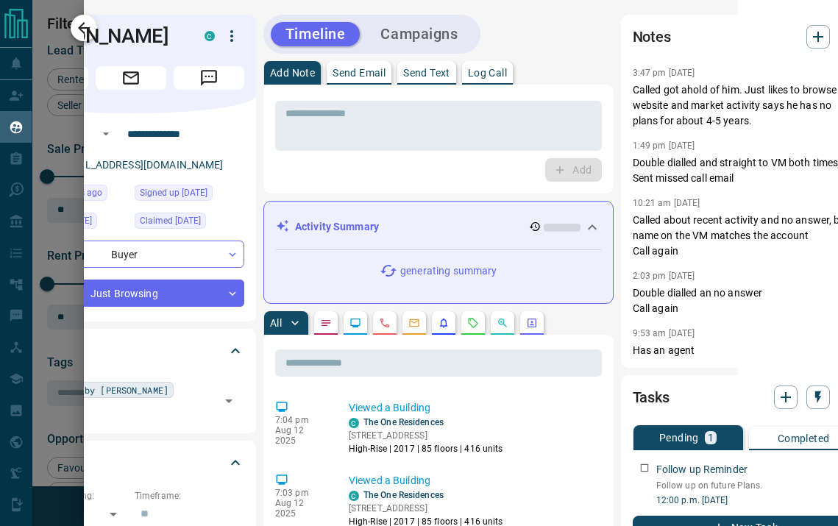
click at [77, 27] on icon "button" at bounding box center [84, 28] width 18 height 18
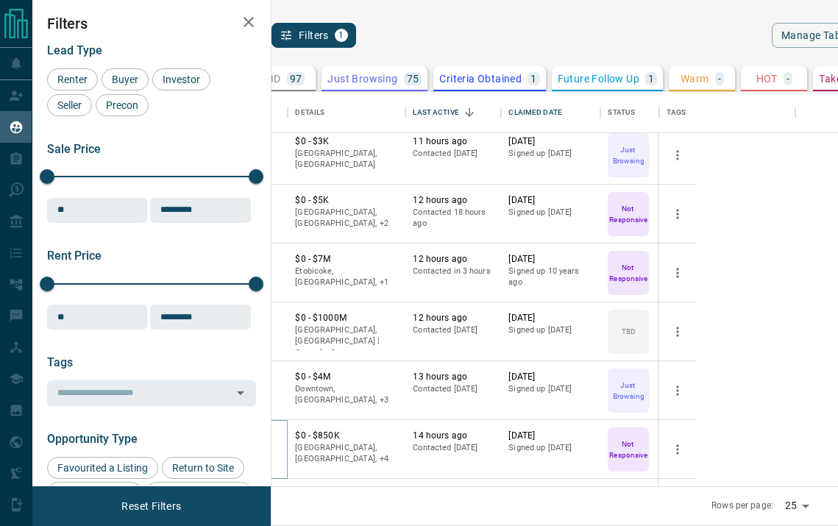
click at [269, 436] on button "[PERSON_NAME]" at bounding box center [230, 437] width 77 height 14
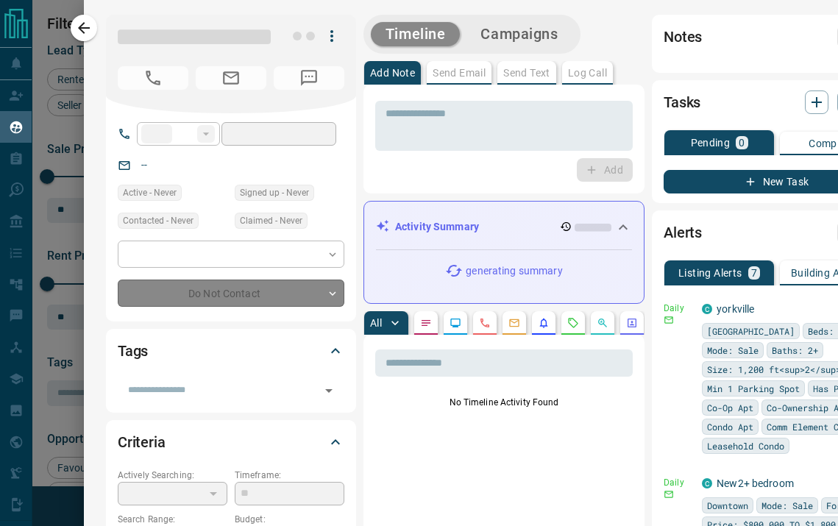
type input "**"
type input "**********"
type input "*"
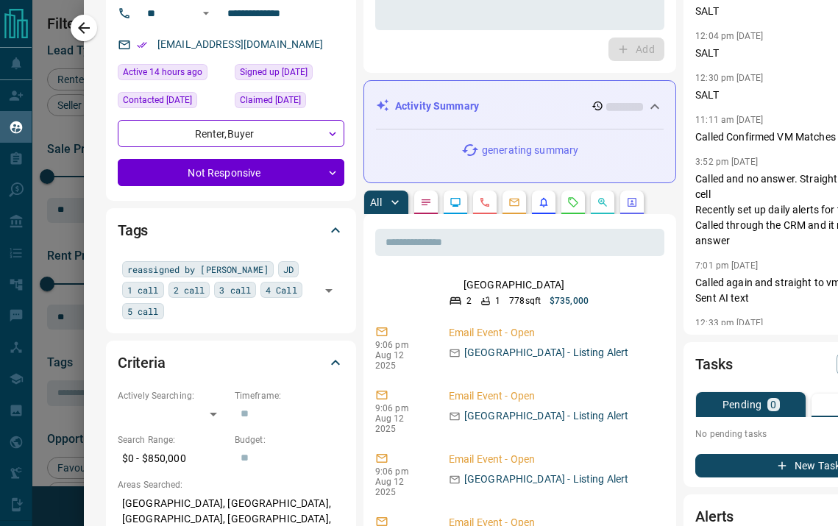
scroll to position [177, 0]
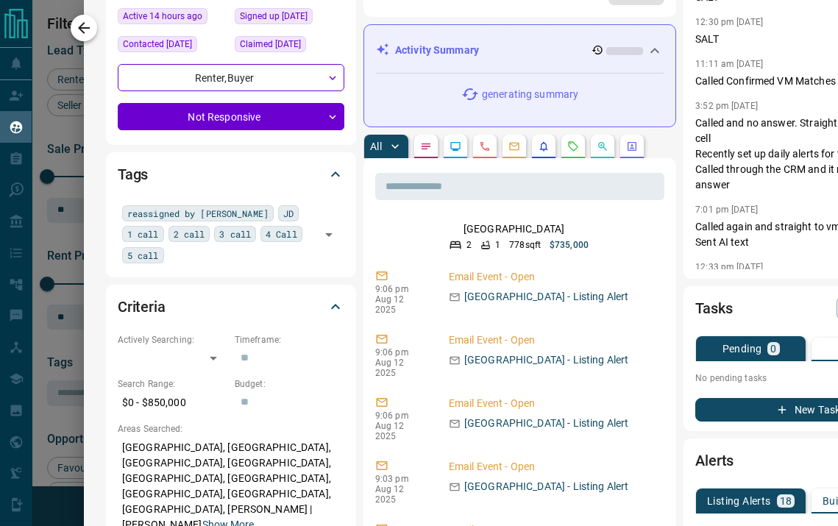
click at [85, 29] on icon "button" at bounding box center [84, 28] width 18 height 18
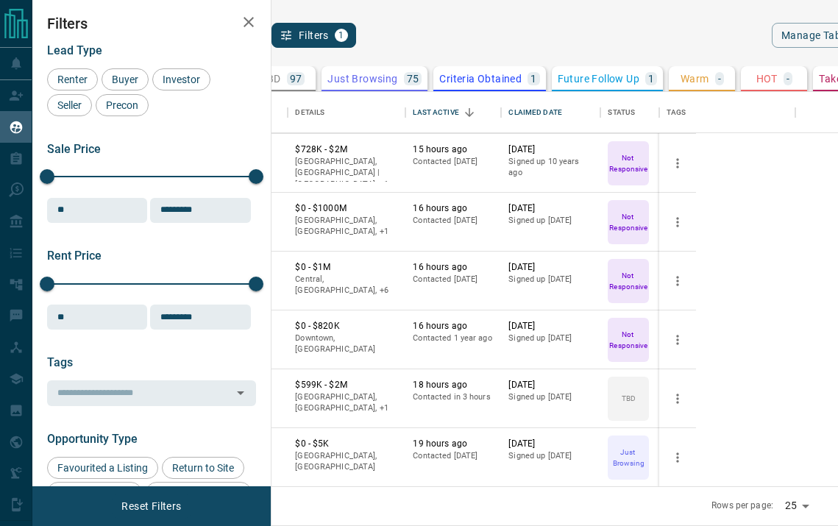
scroll to position [1061, 0]
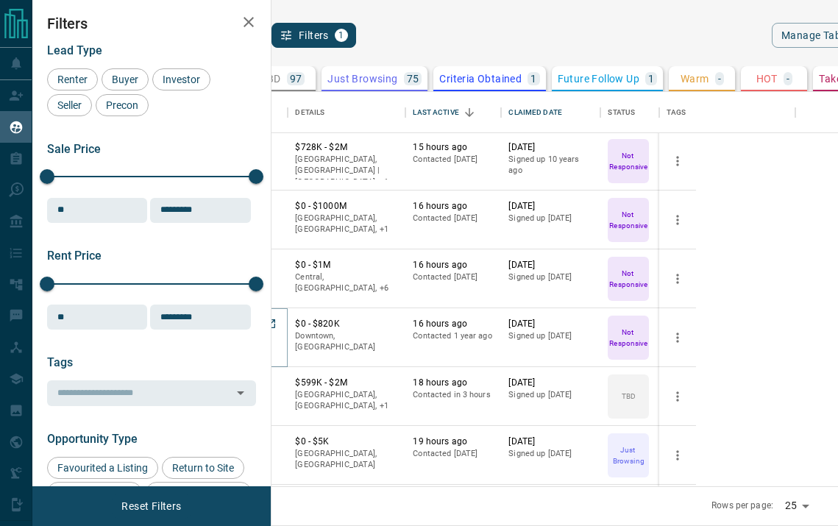
click at [269, 327] on button "[PERSON_NAME]" at bounding box center [230, 325] width 77 height 14
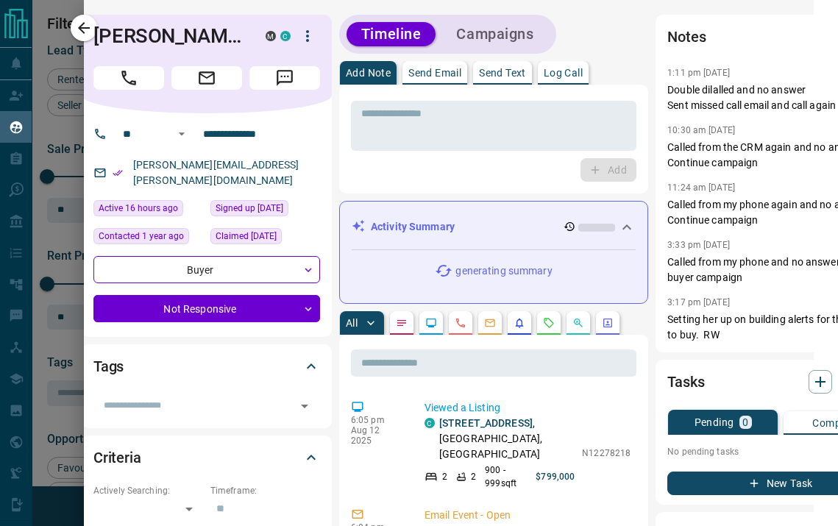
scroll to position [0, 0]
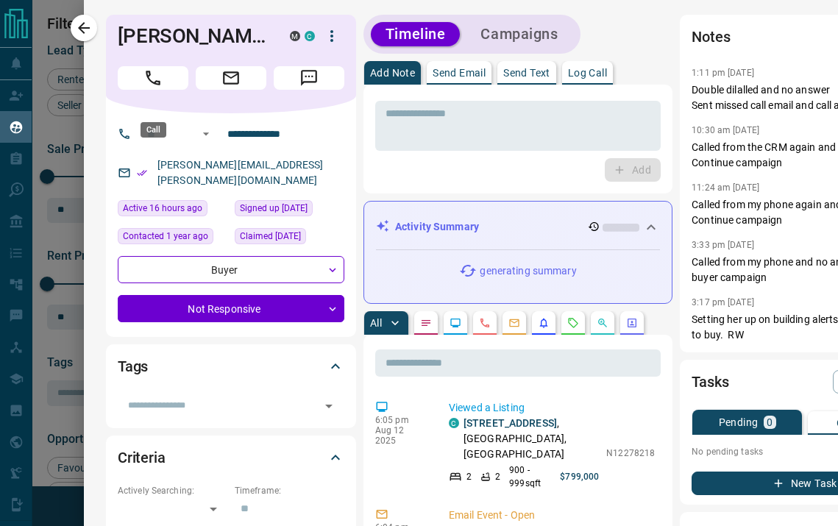
click at [169, 90] on button "Call" at bounding box center [153, 78] width 71 height 24
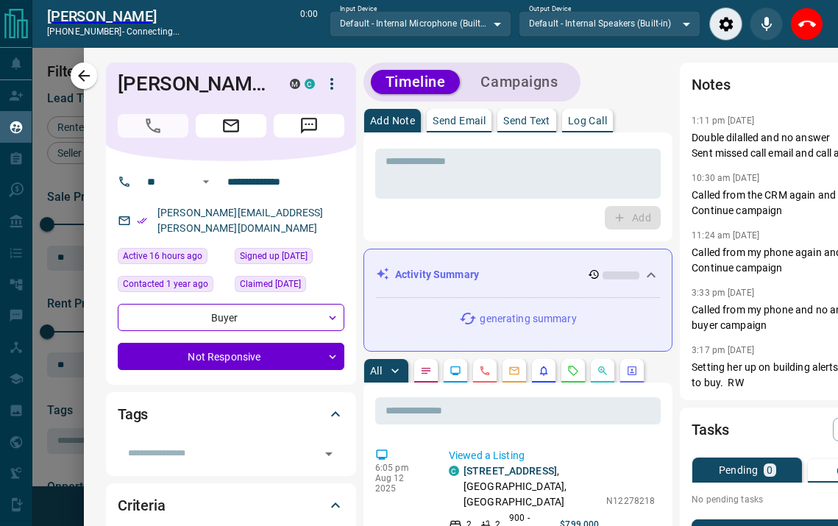
scroll to position [349, 548]
click at [171, 454] on input "text" at bounding box center [219, 453] width 194 height 16
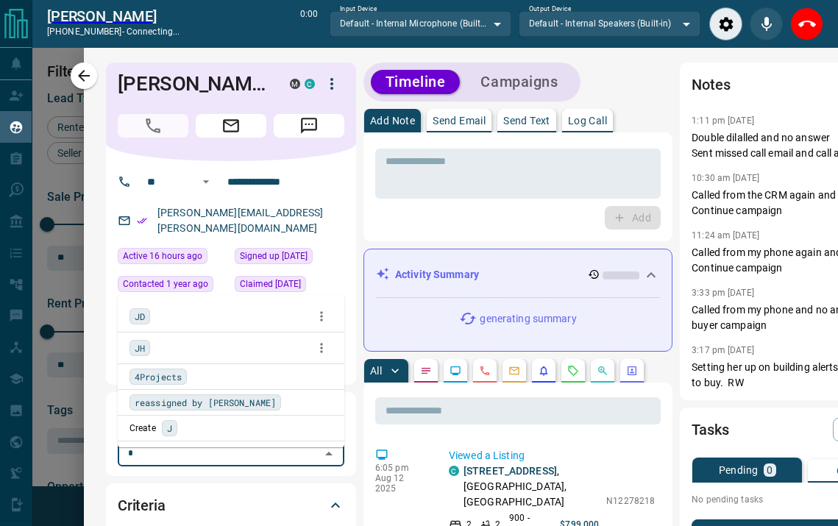
type input "**"
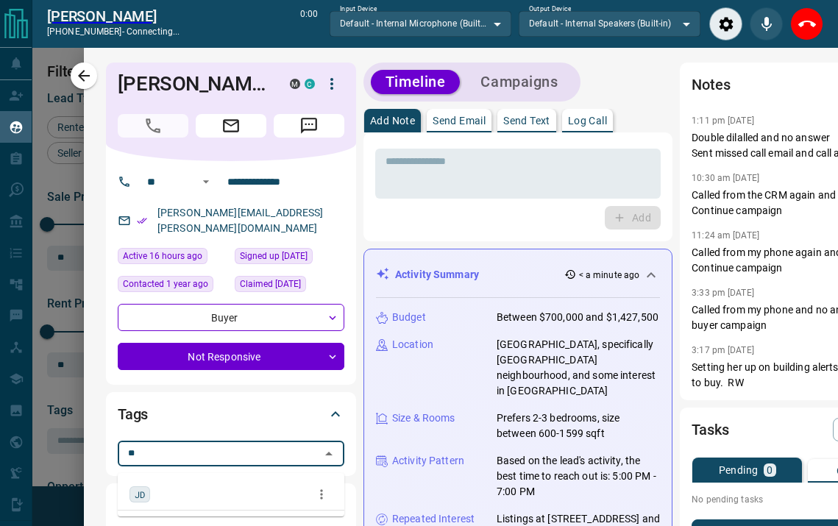
click at [138, 494] on span "JD" at bounding box center [140, 494] width 10 height 15
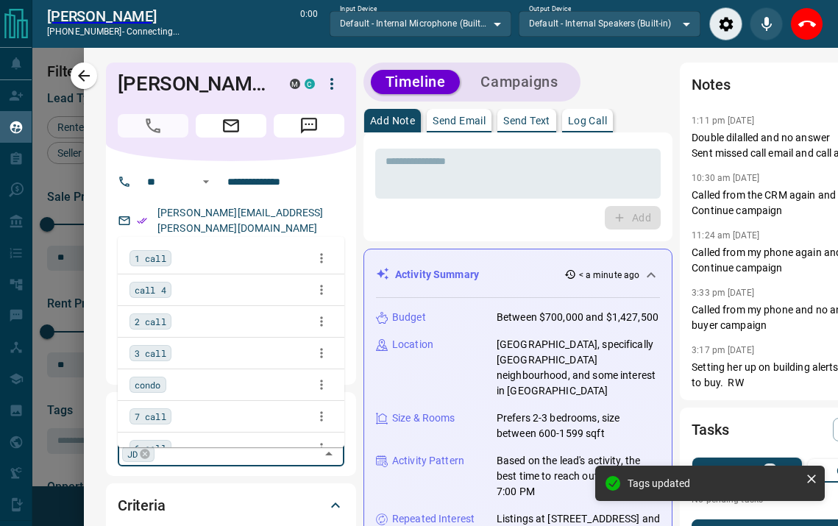
click at [153, 261] on span "1 call" at bounding box center [151, 258] width 32 height 15
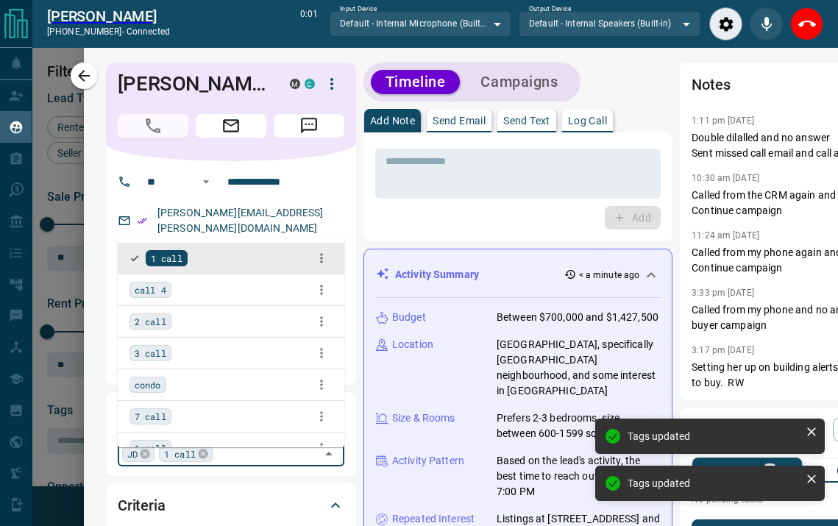
click at [596, 116] on p "Log Call" at bounding box center [587, 121] width 39 height 10
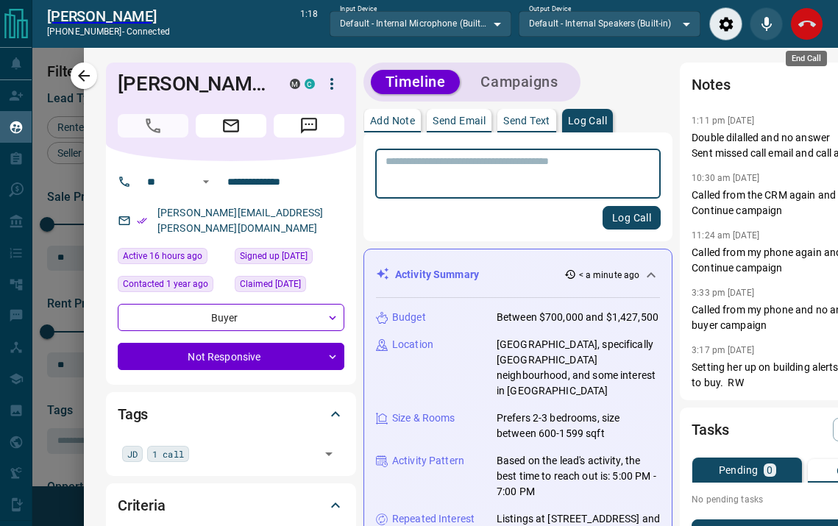
click at [808, 15] on icon "End Call" at bounding box center [808, 24] width 18 height 18
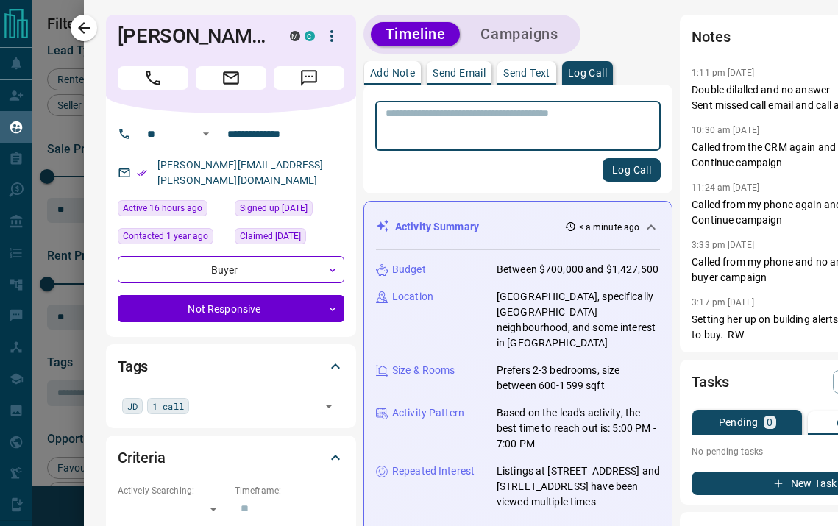
scroll to position [395, 548]
type textarea "**********"
click at [609, 165] on button "Log Call" at bounding box center [632, 170] width 58 height 24
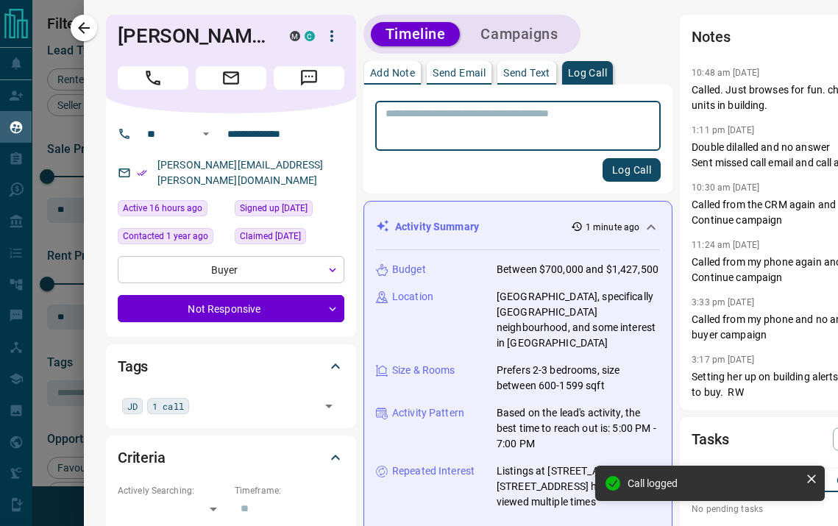
click at [295, 280] on body "Lead Transfers Claim Leads My Leads Tasks Opportunities Deals Campaigns Automat…" at bounding box center [419, 263] width 838 height 526
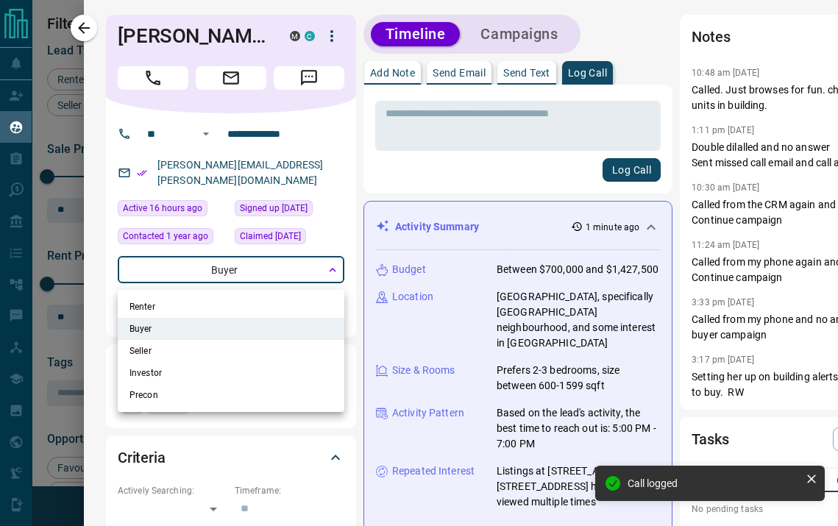
click at [321, 280] on div at bounding box center [419, 263] width 838 height 526
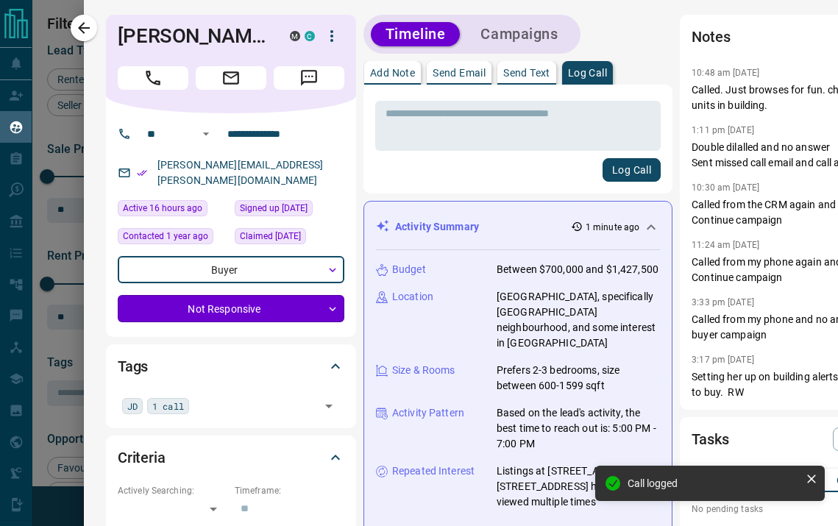
click at [336, 313] on body "Lead Transfers Claim Leads My Leads Tasks Opportunities Deals Campaigns Automat…" at bounding box center [419, 263] width 838 height 526
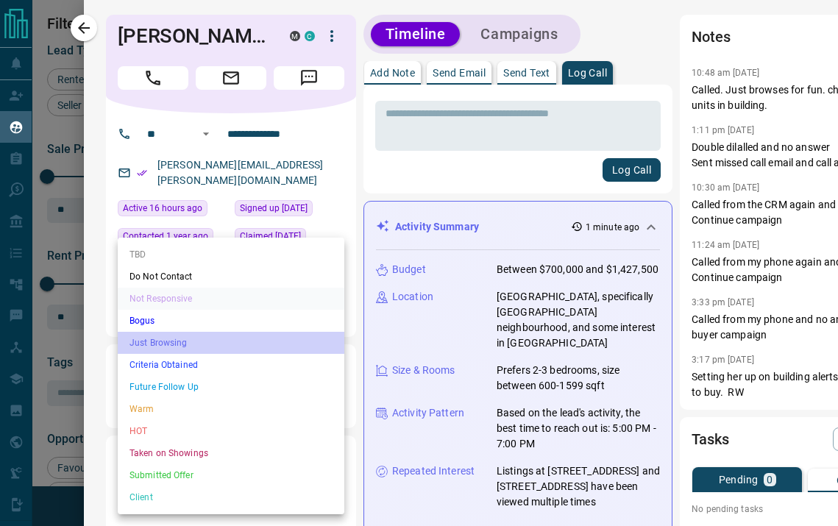
click at [238, 353] on li "Just Browsing" at bounding box center [231, 343] width 227 height 22
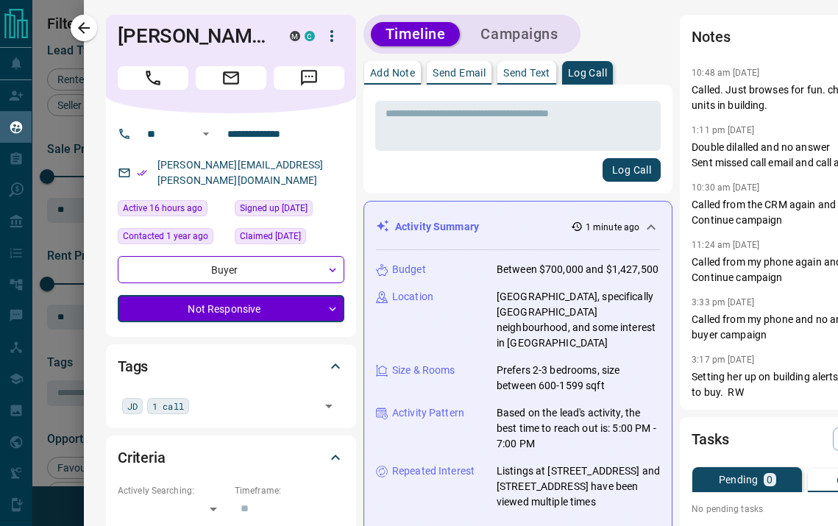
type input "*"
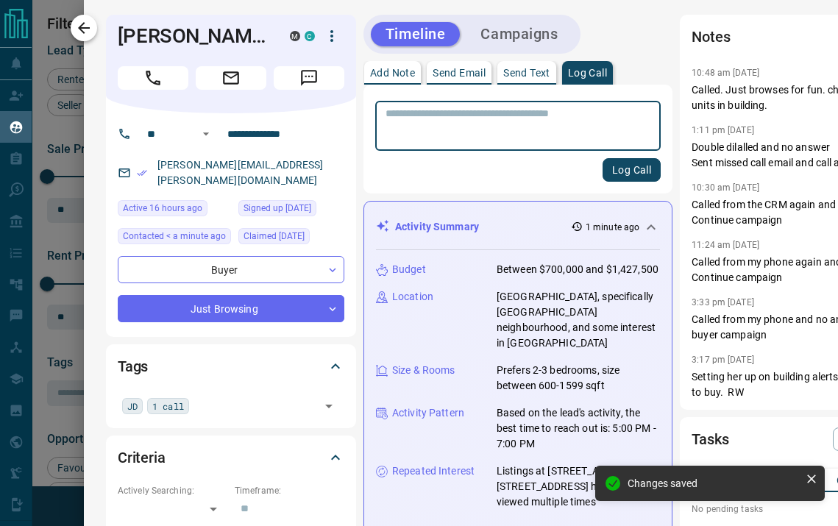
click at [82, 38] on button "button" at bounding box center [84, 28] width 26 height 26
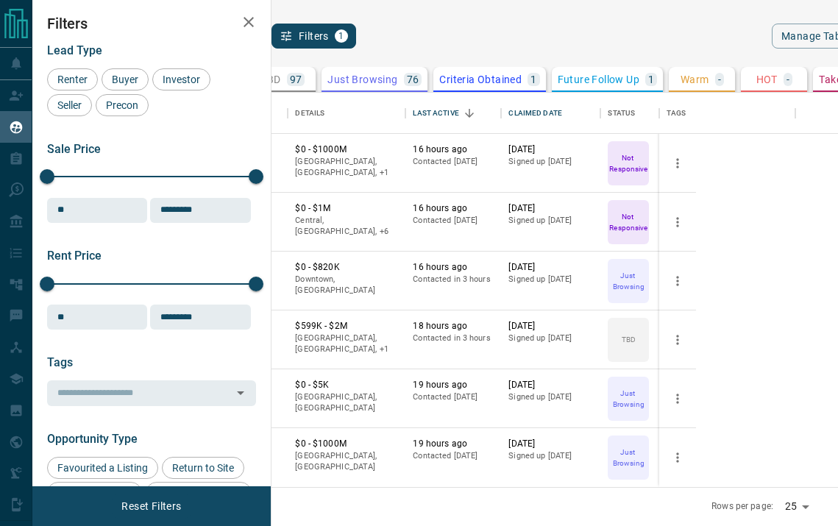
scroll to position [1, 0]
click at [269, 445] on button "[PERSON_NAME]" at bounding box center [230, 444] width 77 height 14
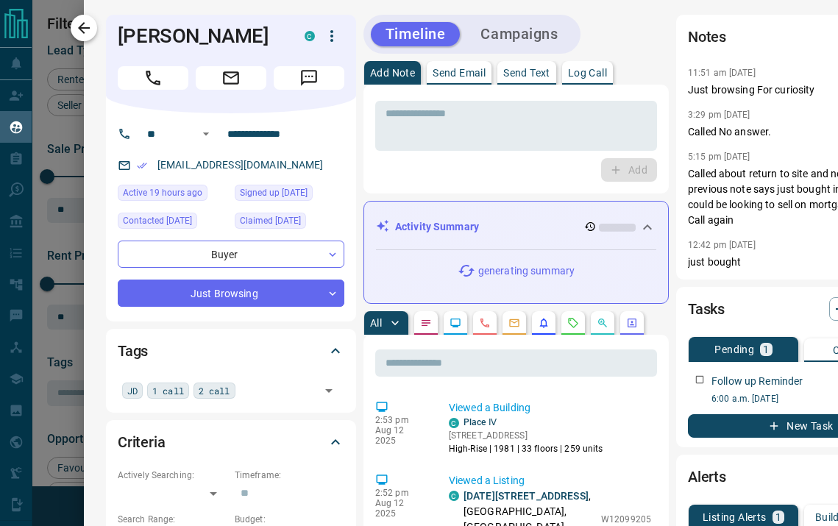
click at [80, 21] on icon "button" at bounding box center [84, 28] width 18 height 18
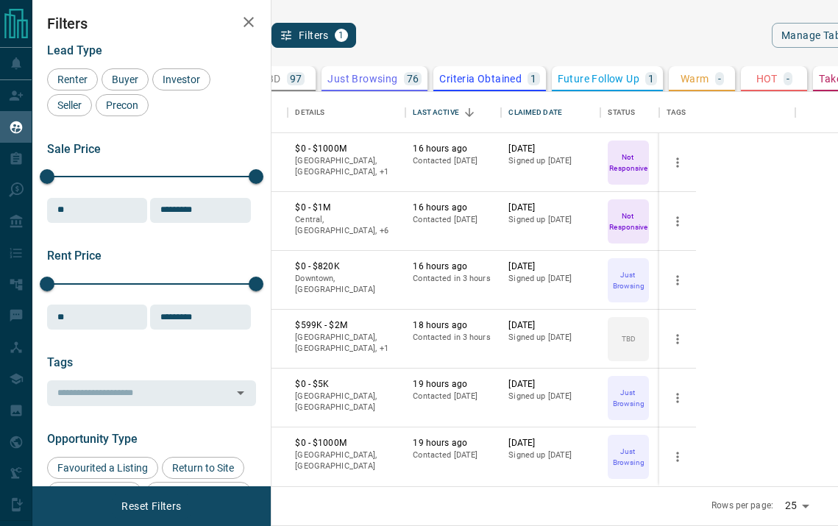
click at [303, 79] on p "97" at bounding box center [296, 79] width 13 height 10
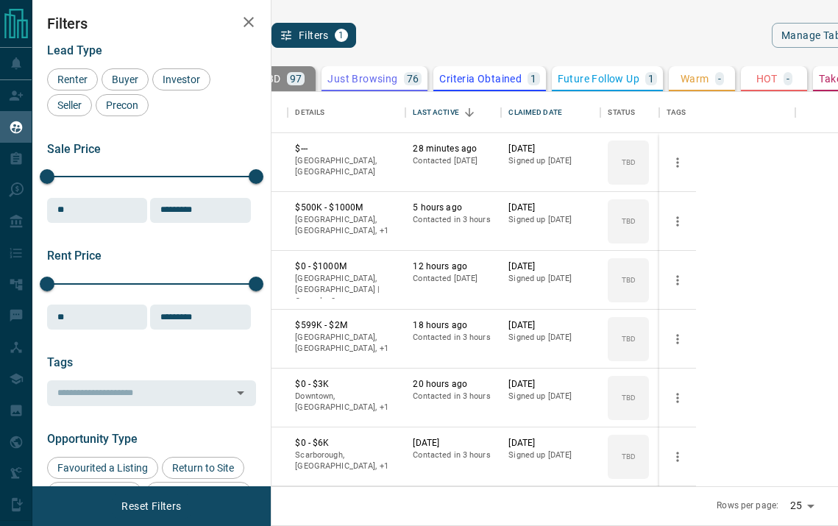
scroll to position [0, 0]
click at [476, 111] on icon "Sort" at bounding box center [469, 113] width 13 height 13
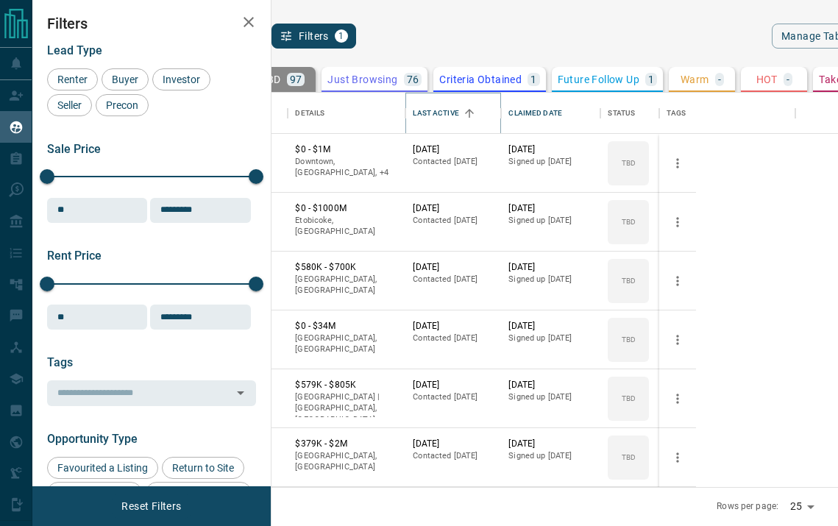
click at [476, 111] on icon "Sort" at bounding box center [469, 113] width 13 height 13
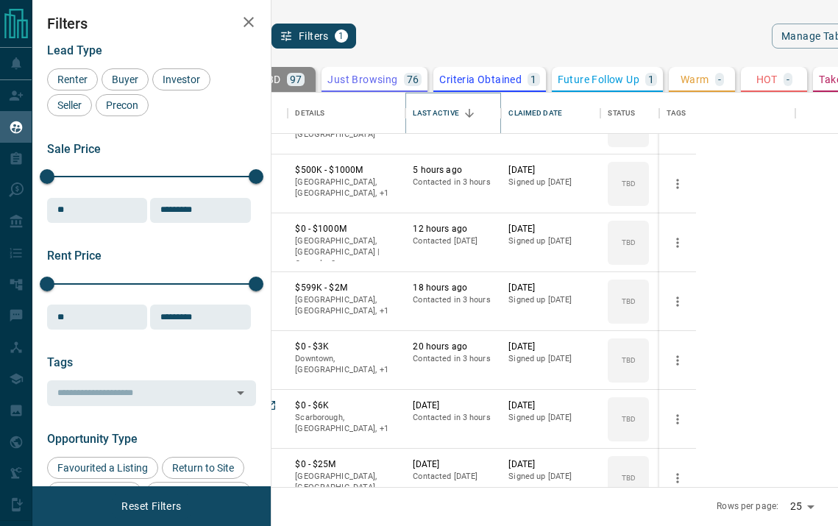
scroll to position [39, 0]
click at [277, 458] on icon "Open in New Tab" at bounding box center [271, 464] width 12 height 12
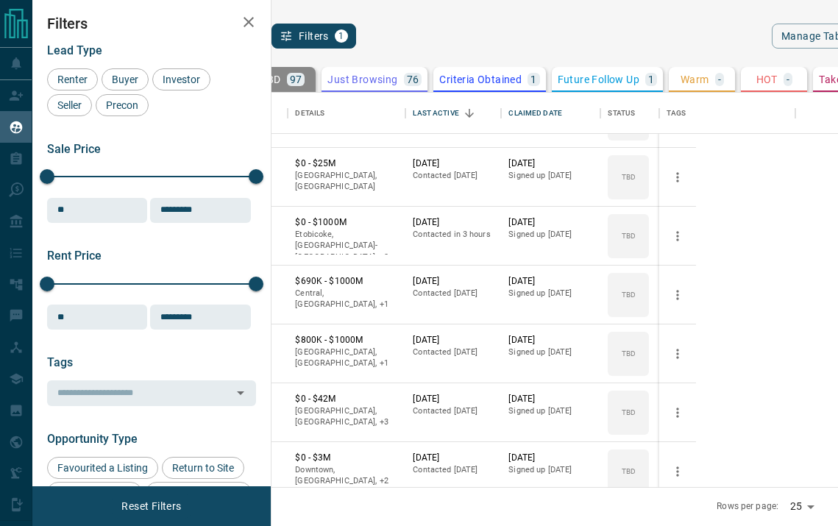
scroll to position [344, 0]
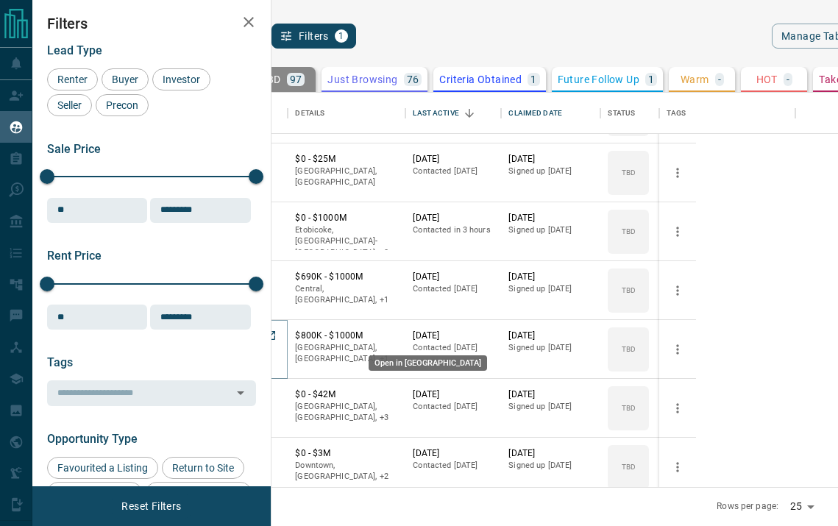
click at [277, 340] on icon "Open in New Tab" at bounding box center [271, 336] width 12 height 12
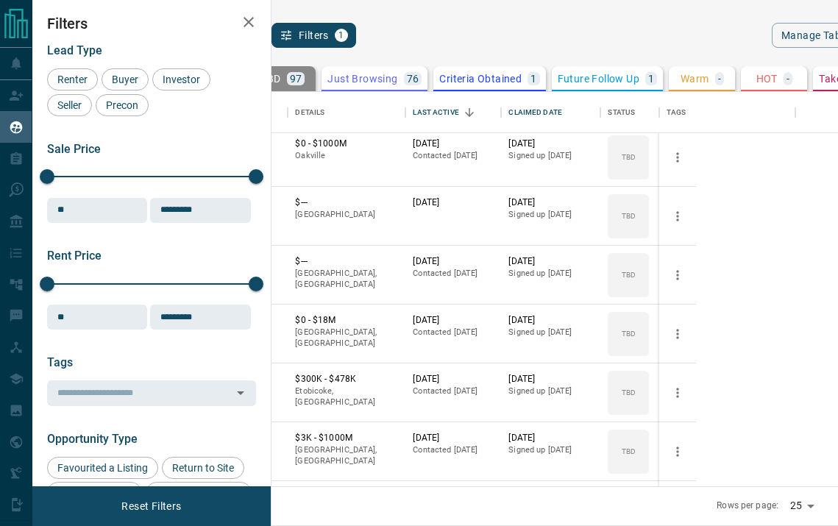
scroll to position [720, 0]
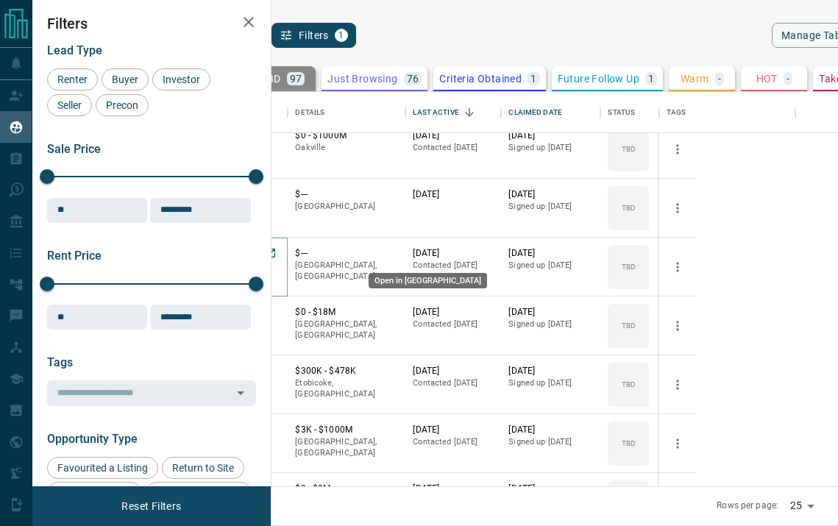
click at [277, 255] on icon "Open in New Tab" at bounding box center [271, 253] width 12 height 12
click at [269, 431] on button "[PERSON_NAME]" at bounding box center [230, 431] width 77 height 14
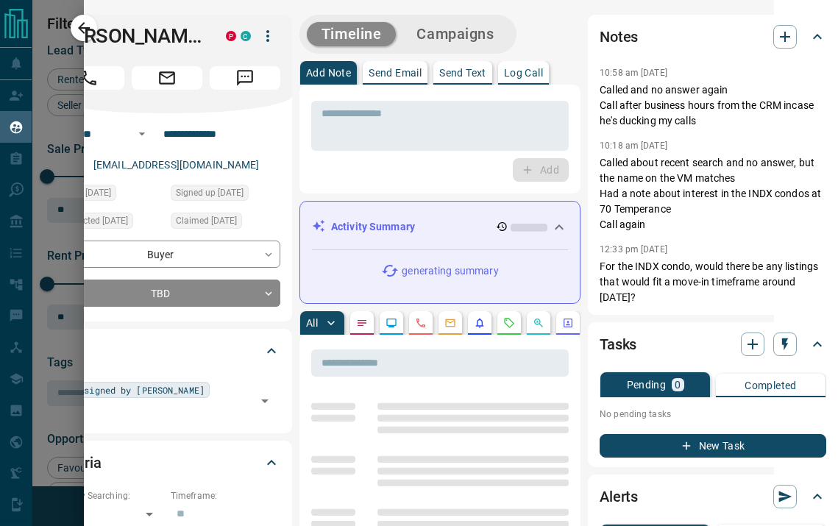
scroll to position [0, 0]
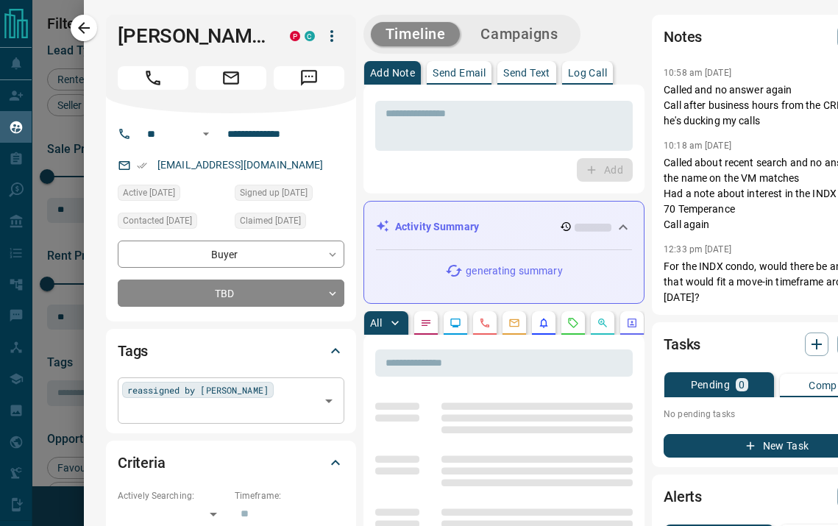
click at [264, 392] on div "reassigned by [PERSON_NAME] ​" at bounding box center [231, 401] width 227 height 46
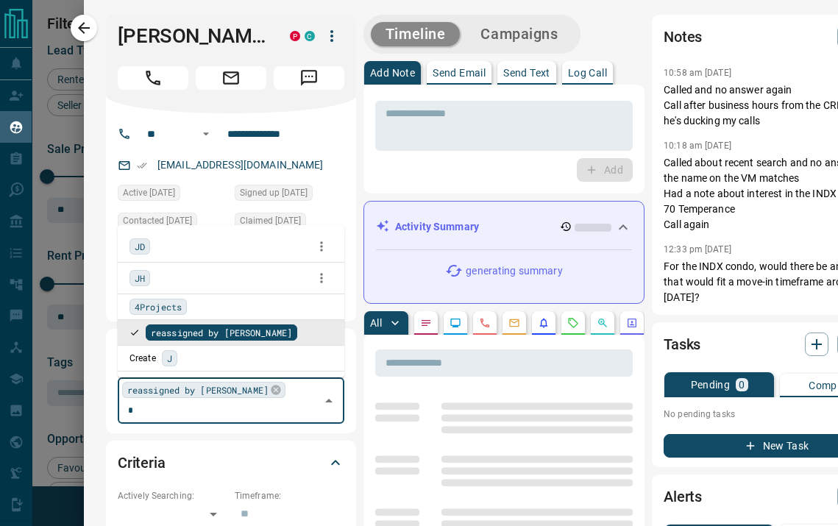
type input "**"
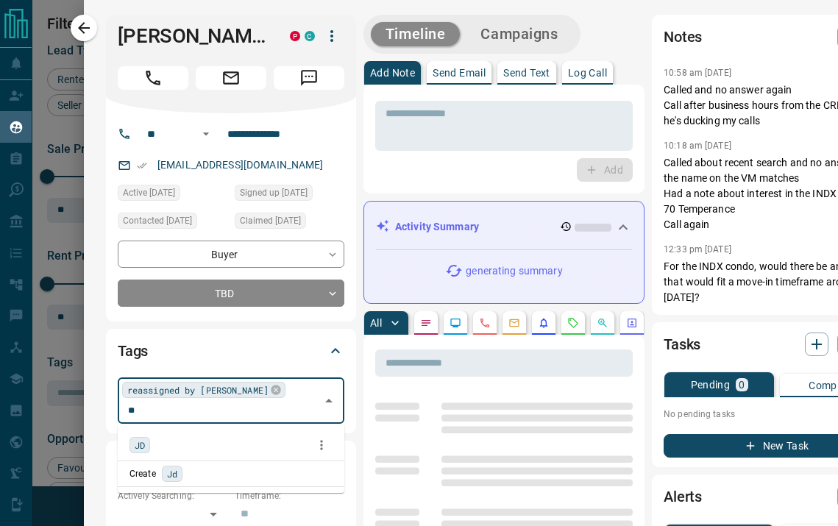
click at [141, 447] on span "JD" at bounding box center [140, 445] width 10 height 15
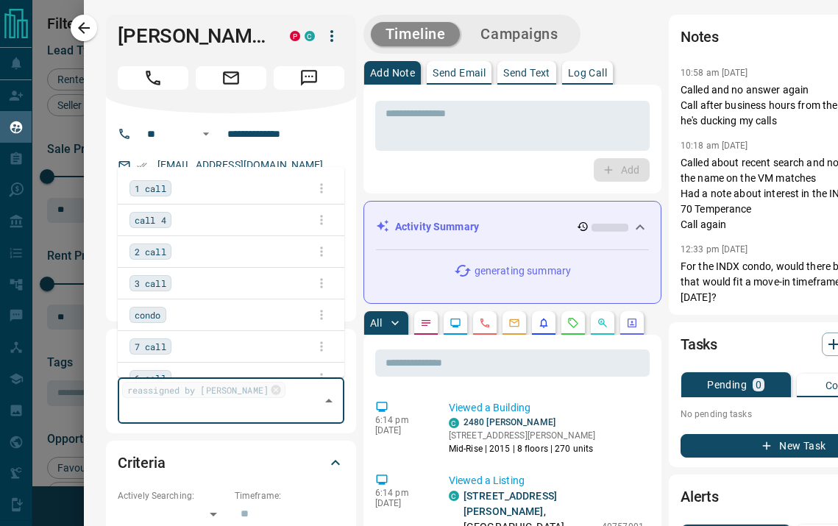
scroll to position [1382, 0]
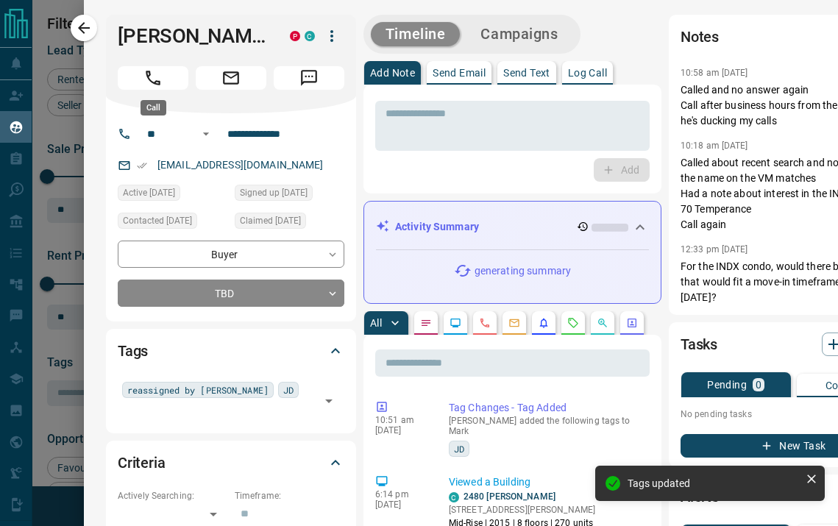
click at [159, 79] on icon "Call" at bounding box center [153, 77] width 19 height 19
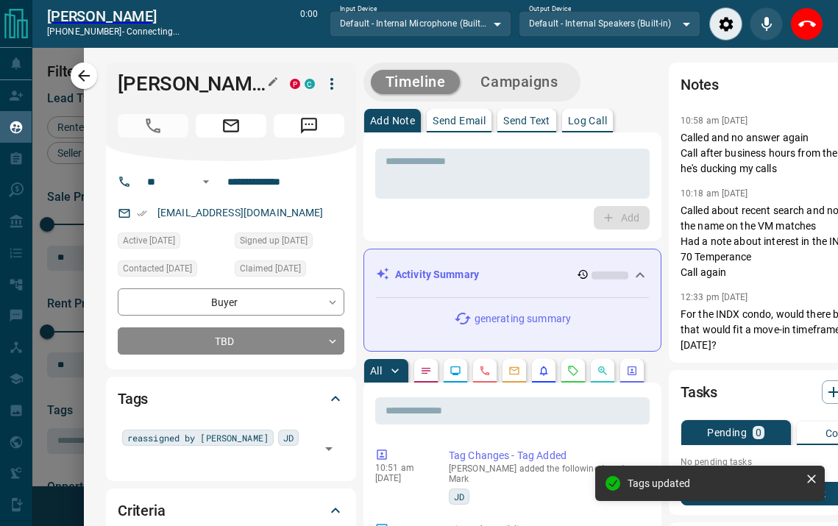
scroll to position [349, 548]
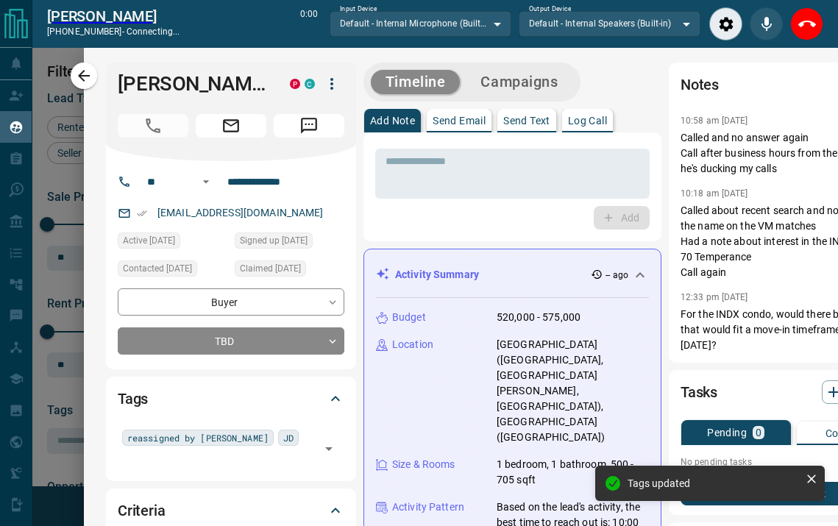
click at [596, 120] on p "Log Call" at bounding box center [587, 121] width 39 height 10
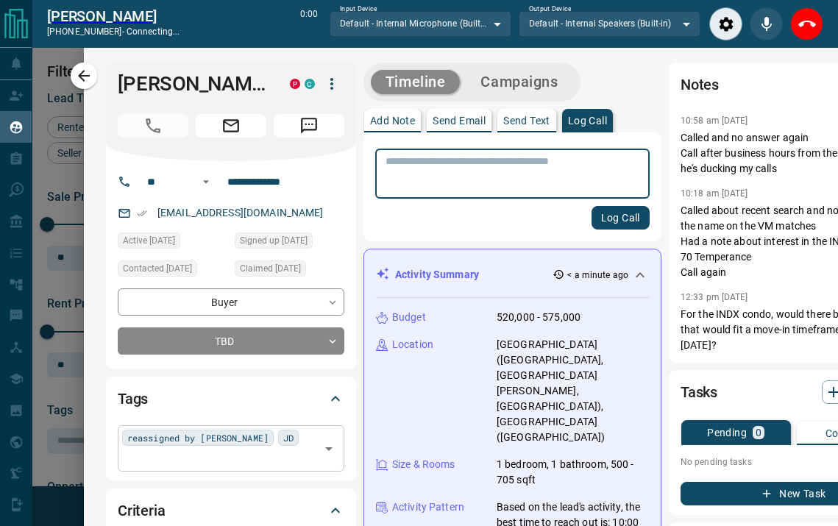
click at [271, 444] on div "reassigned by [PERSON_NAME] JD ​" at bounding box center [231, 448] width 227 height 46
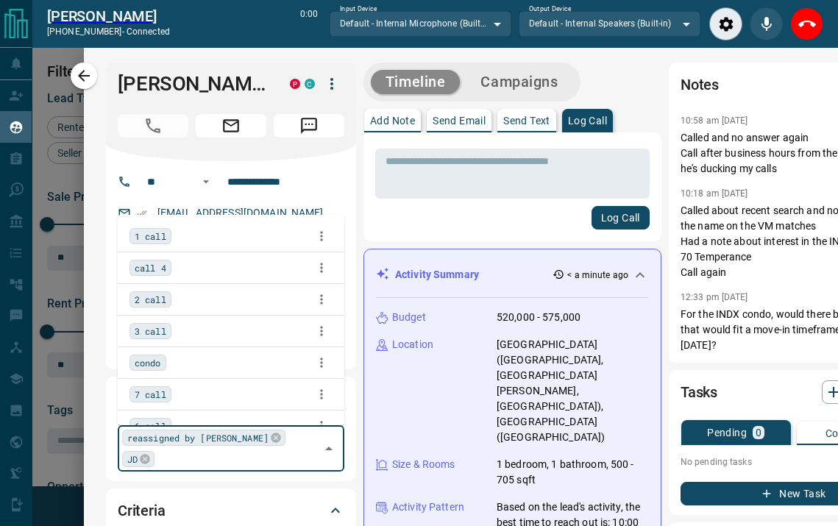
type input "*"
click at [161, 242] on span "1 call" at bounding box center [151, 236] width 32 height 15
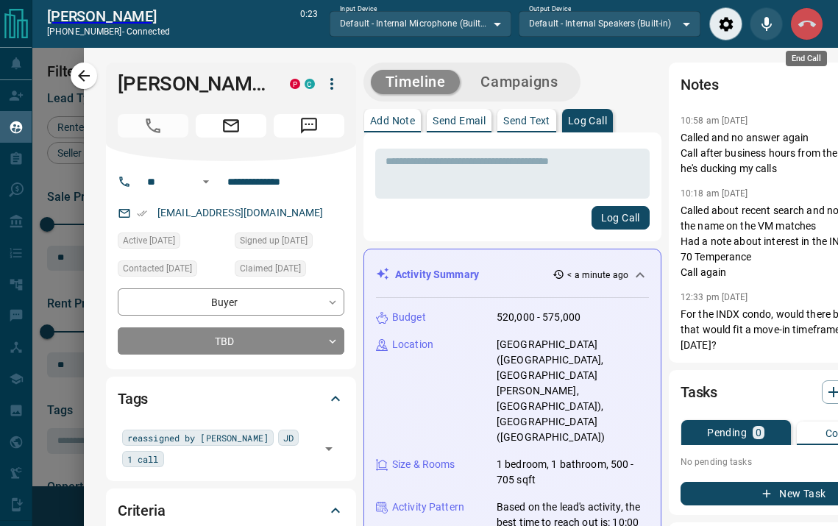
click at [804, 22] on icon "End Call" at bounding box center [808, 24] width 18 height 18
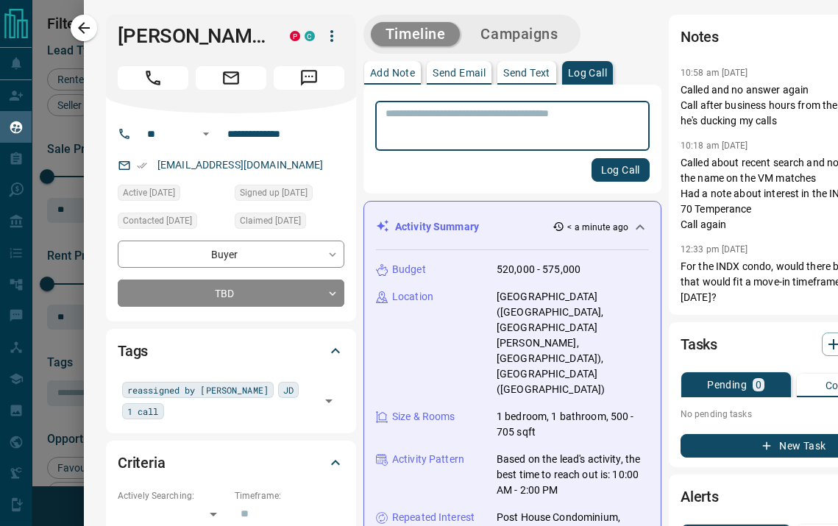
scroll to position [395, 548]
click at [561, 164] on div "Log Call" at bounding box center [512, 170] width 275 height 24
click at [537, 136] on textarea at bounding box center [513, 126] width 254 height 38
type textarea "*"
type textarea "***"
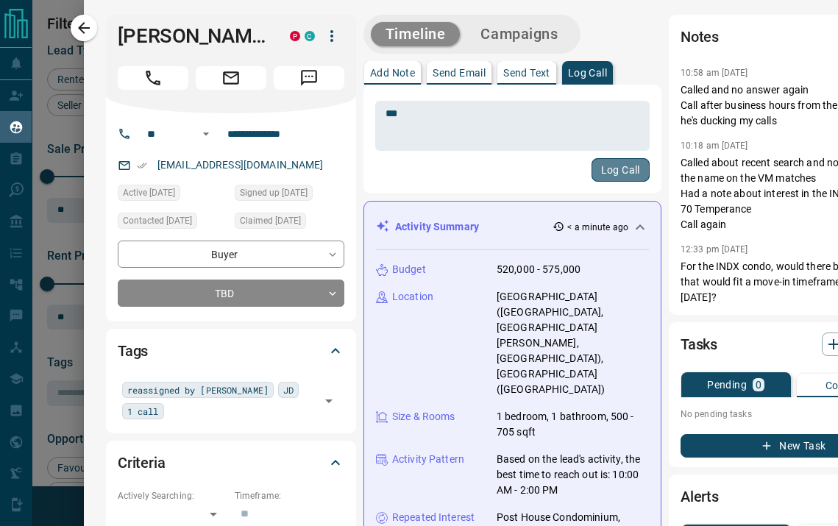
click at [615, 174] on button "Log Call" at bounding box center [621, 170] width 58 height 24
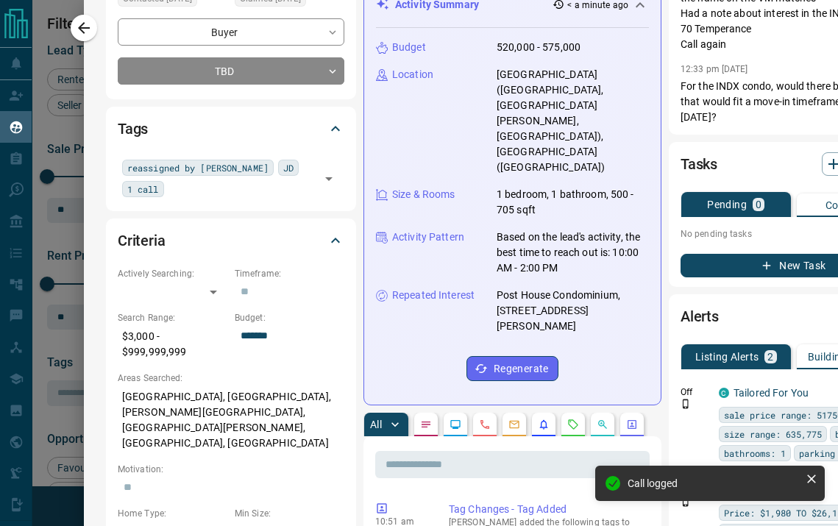
scroll to position [227, 0]
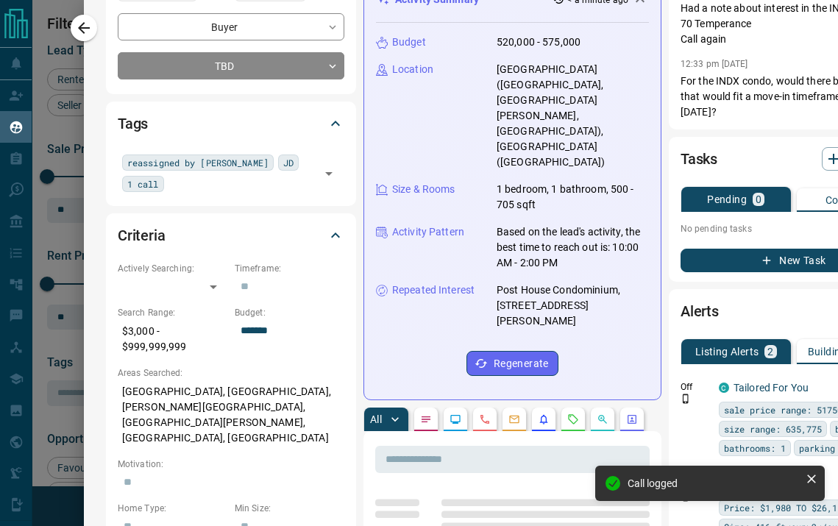
click at [713, 264] on button "New Task" at bounding box center [794, 261] width 227 height 24
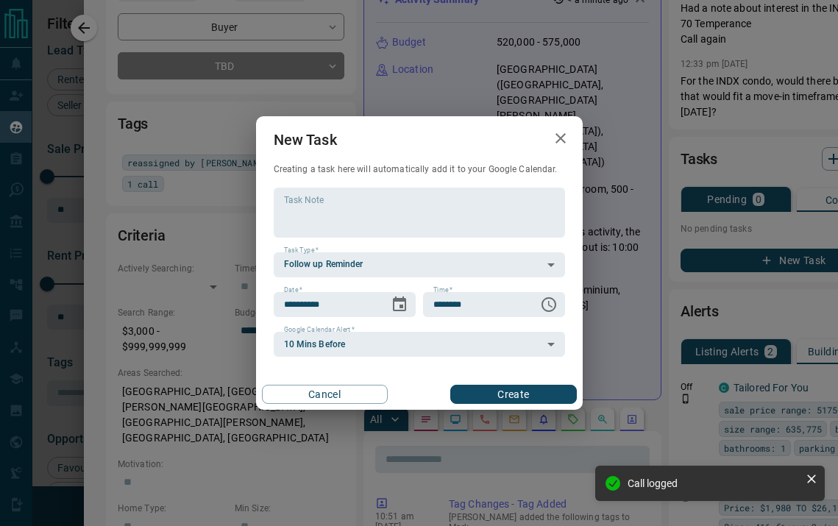
scroll to position [0, 0]
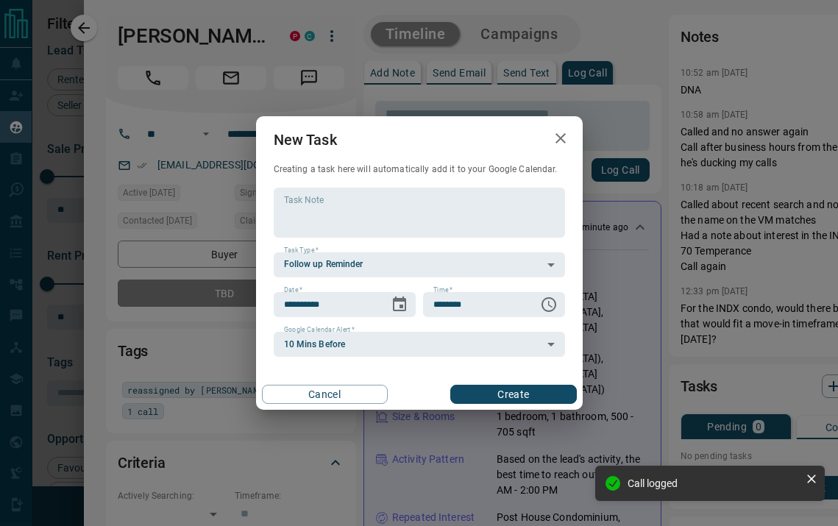
click at [512, 399] on button "Create" at bounding box center [513, 394] width 126 height 19
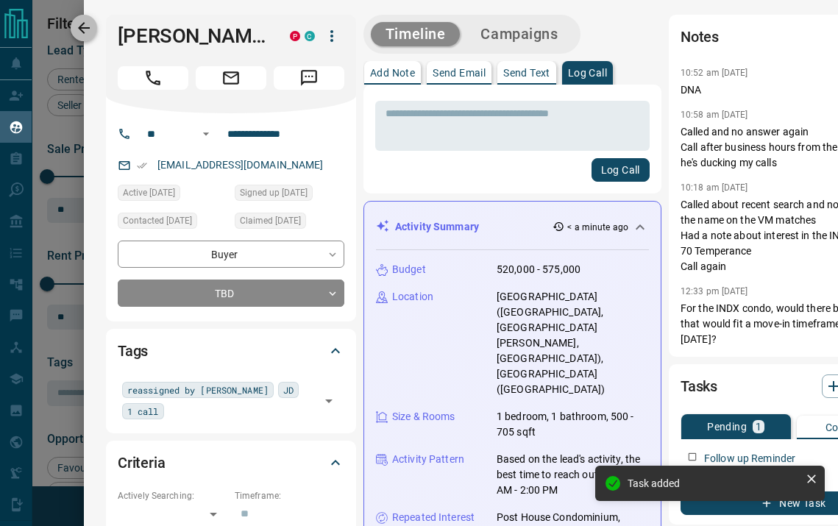
click at [88, 19] on icon "button" at bounding box center [84, 28] width 18 height 18
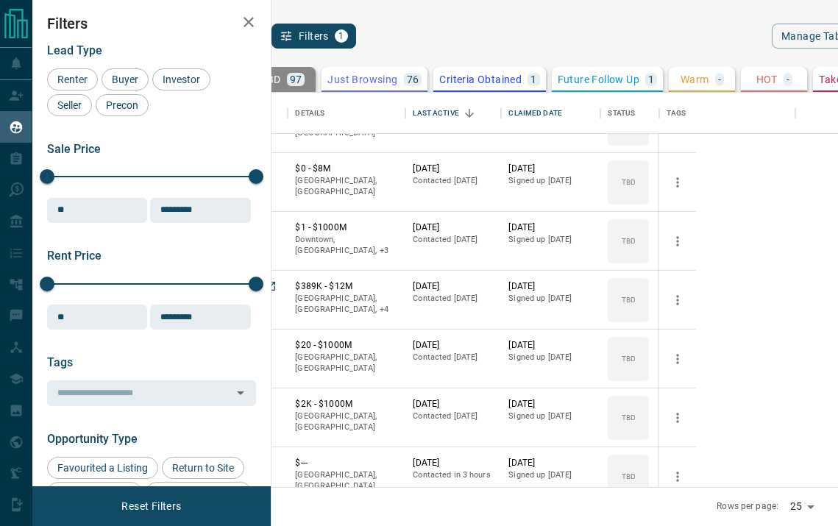
scroll to position [1056, 0]
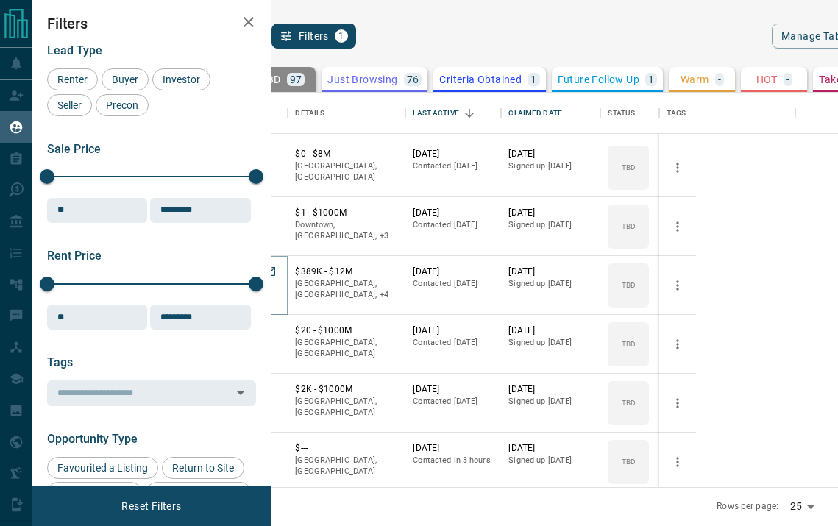
click at [247, 271] on button "Razor Blade" at bounding box center [219, 273] width 54 height 14
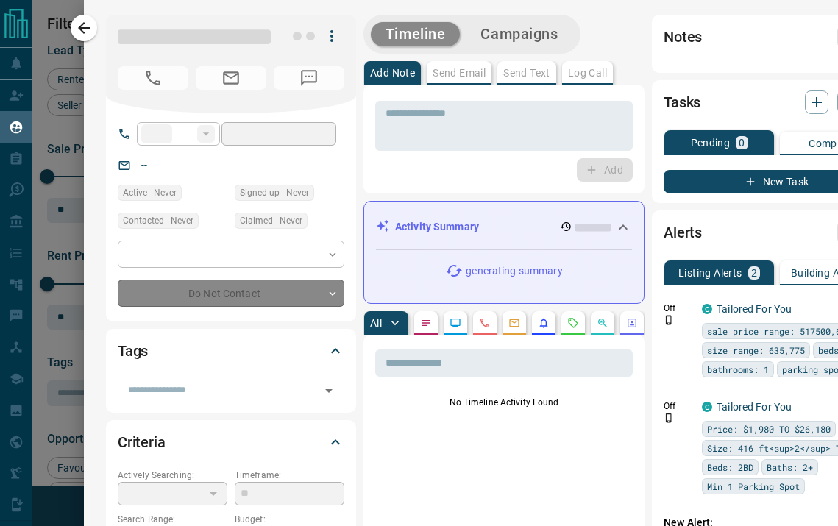
type input "**"
type input "**********"
type input "**"
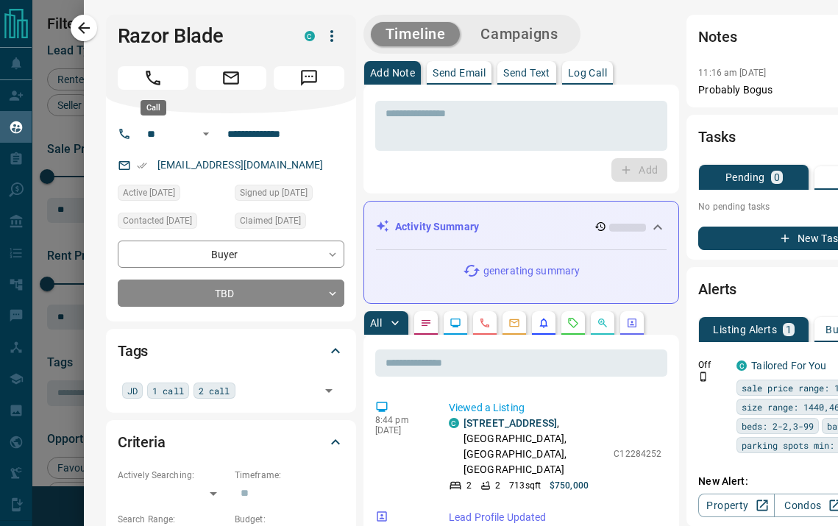
click at [163, 82] on button "Call" at bounding box center [153, 78] width 71 height 24
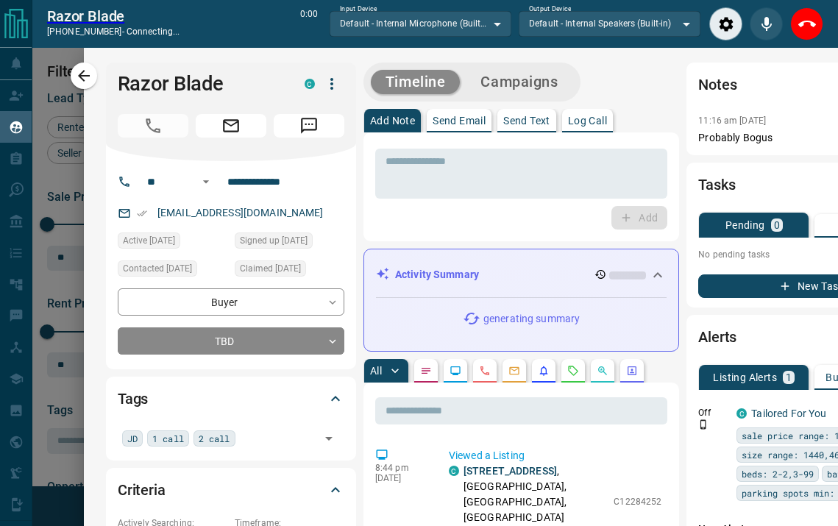
scroll to position [349, 548]
click at [255, 448] on div "JD 1 call 2 call ​" at bounding box center [231, 437] width 227 height 25
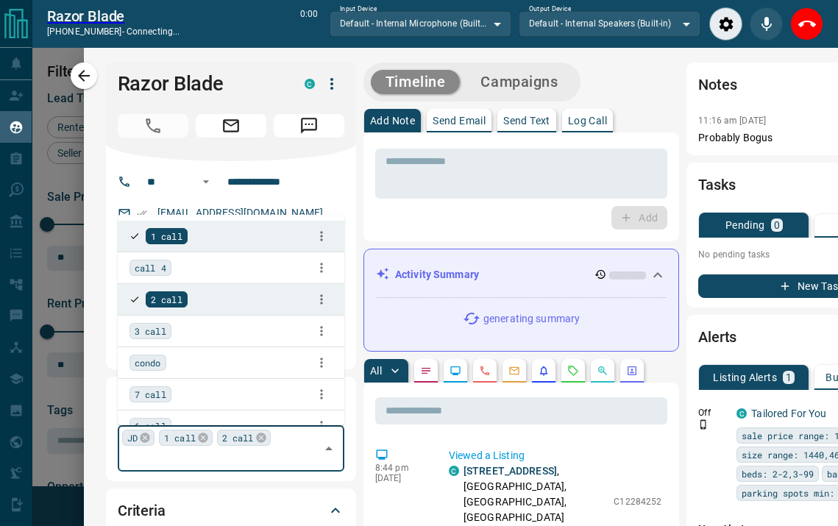
type input "*"
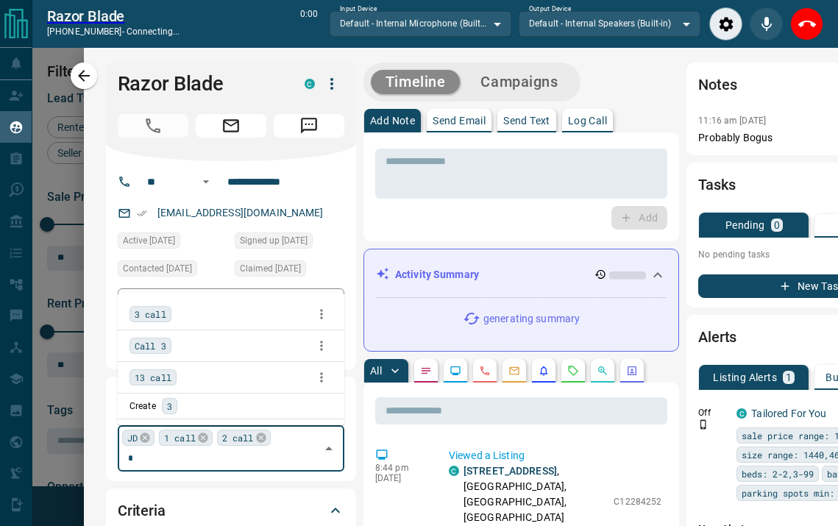
click at [141, 314] on span "3 call" at bounding box center [151, 314] width 32 height 15
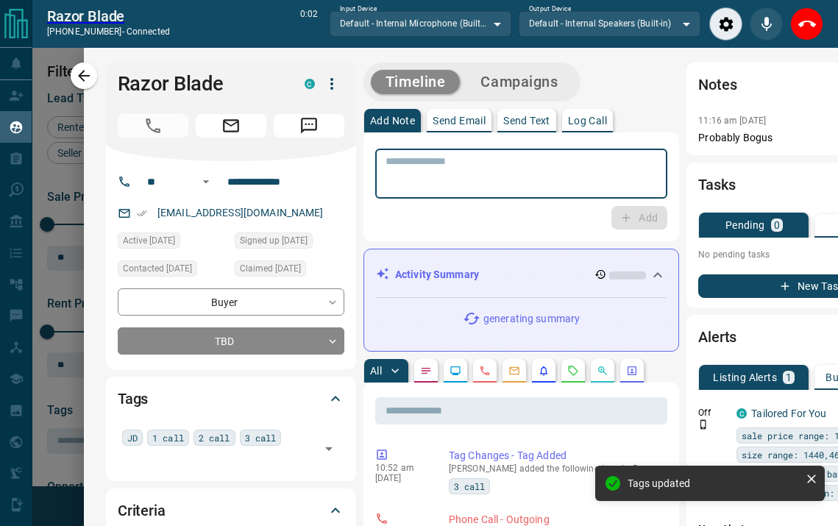
click at [481, 180] on textarea at bounding box center [522, 174] width 272 height 38
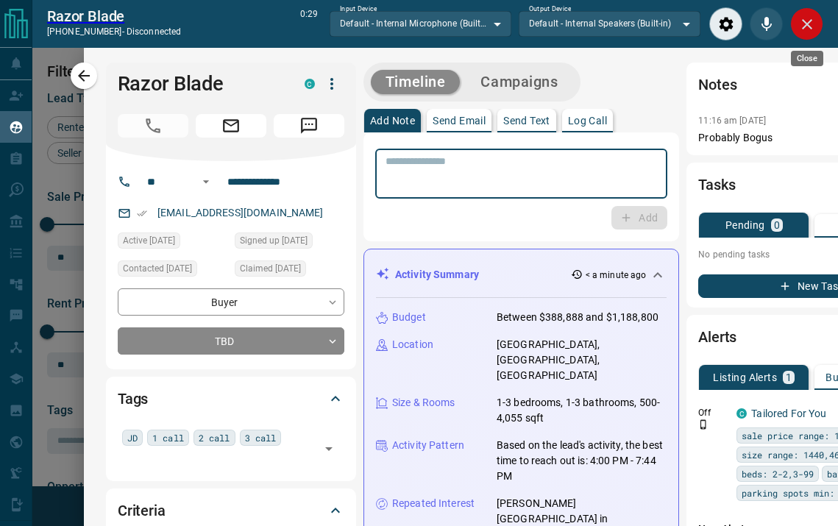
click at [813, 13] on button "Close" at bounding box center [807, 23] width 33 height 33
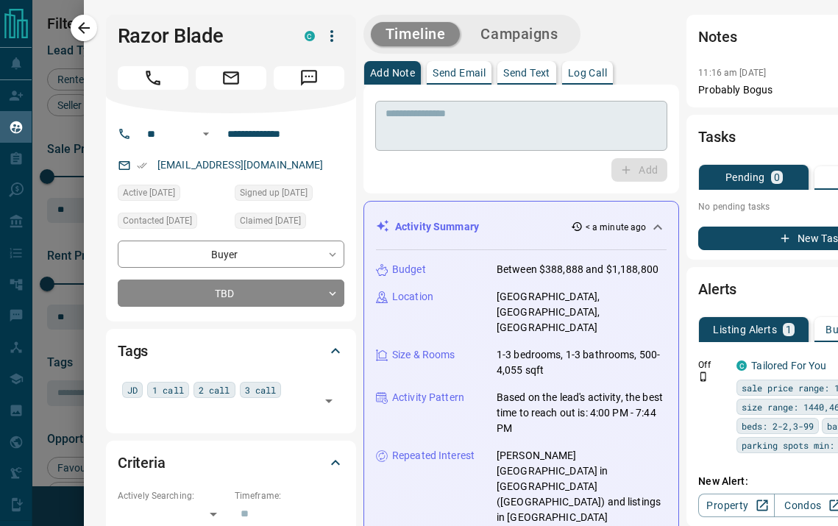
scroll to position [395, 548]
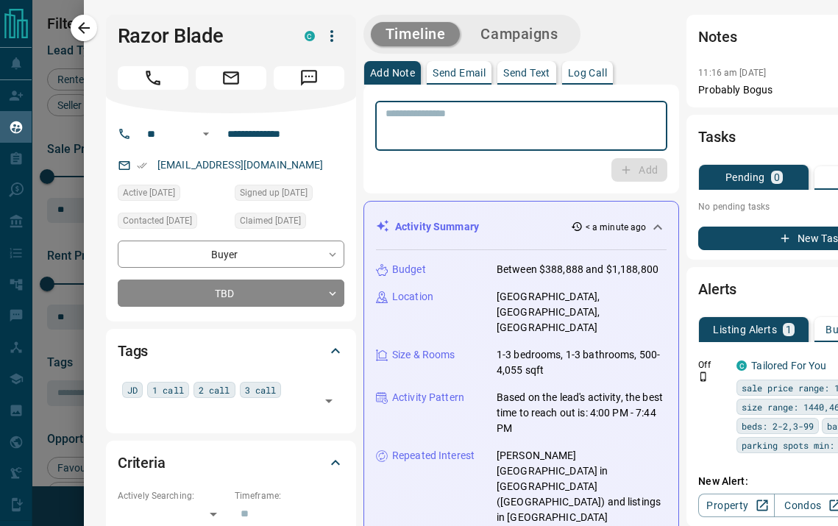
click at [452, 118] on textarea at bounding box center [522, 126] width 272 height 38
type textarea "**********"
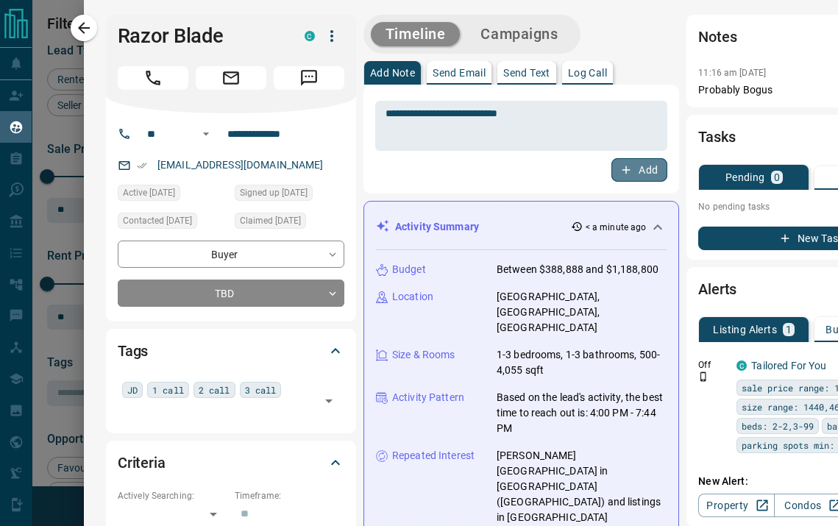
click at [623, 166] on icon "button" at bounding box center [627, 170] width 8 height 8
